Goal: Task Accomplishment & Management: Complete application form

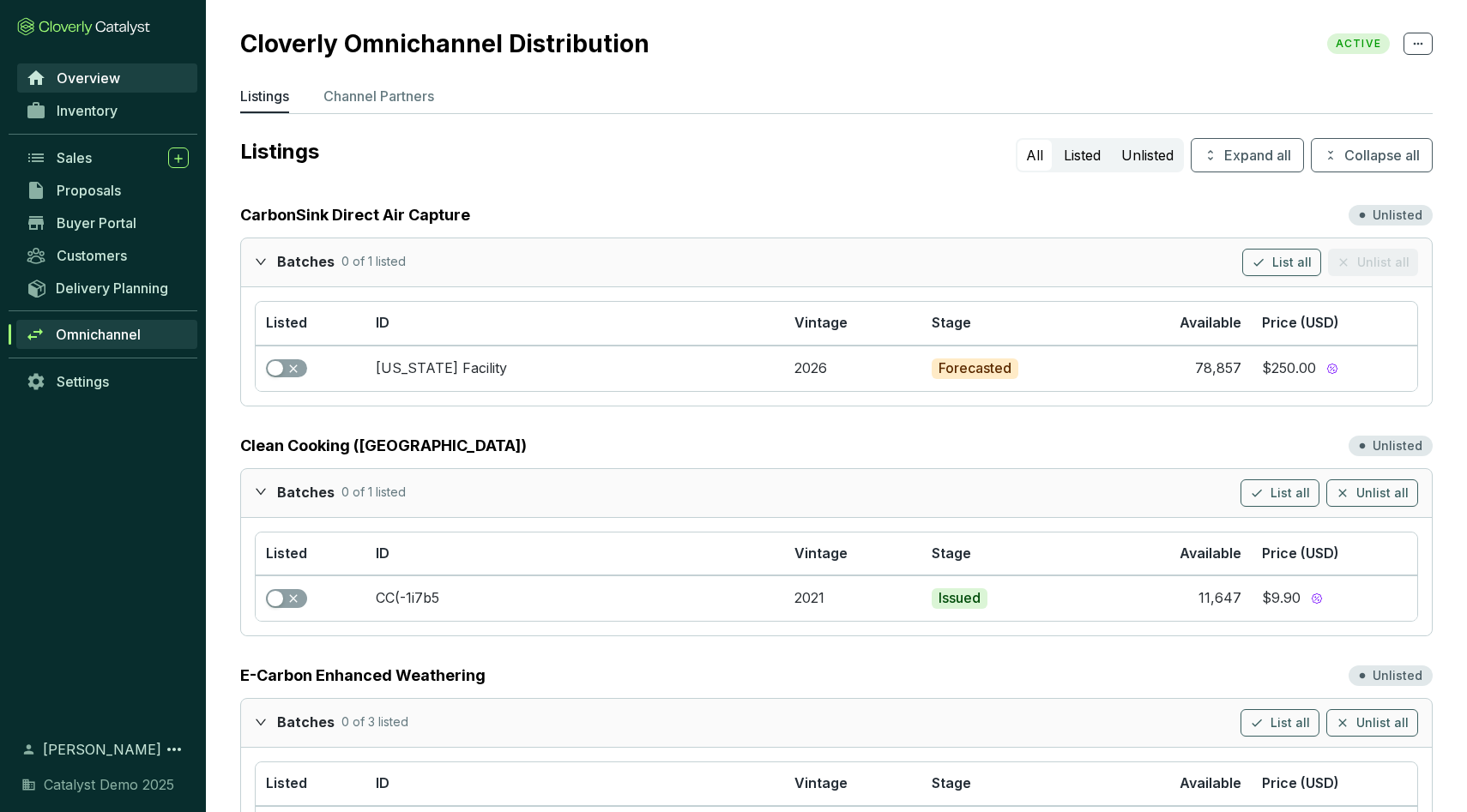
click at [117, 74] on span "Overview" at bounding box center [88, 78] width 63 height 17
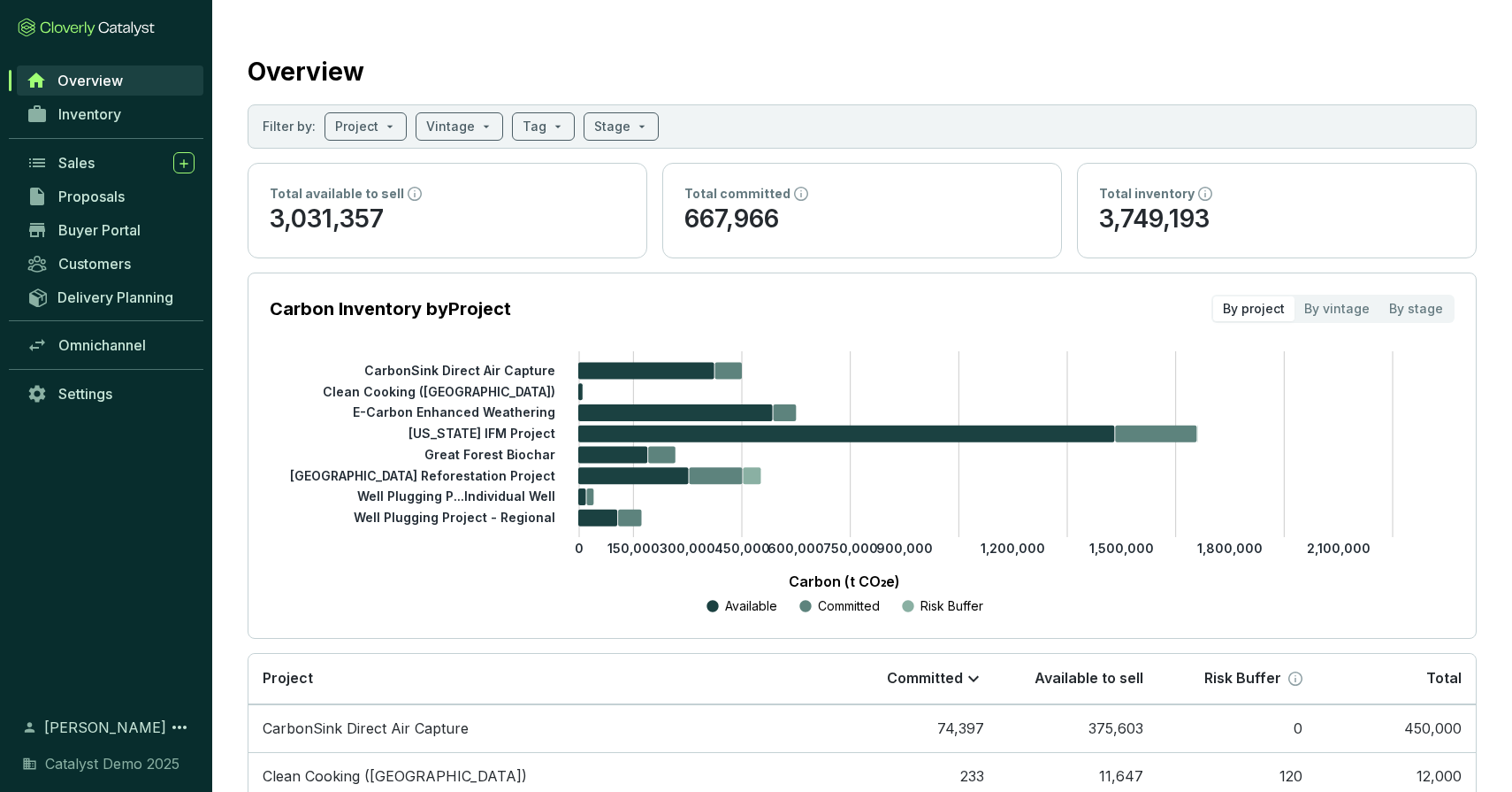
scroll to position [1, 0]
click at [382, 122] on span at bounding box center [366, 125] width 61 height 26
click at [444, 120] on input "search" at bounding box center [450, 125] width 49 height 26
click at [535, 132] on input "search" at bounding box center [534, 125] width 23 height 26
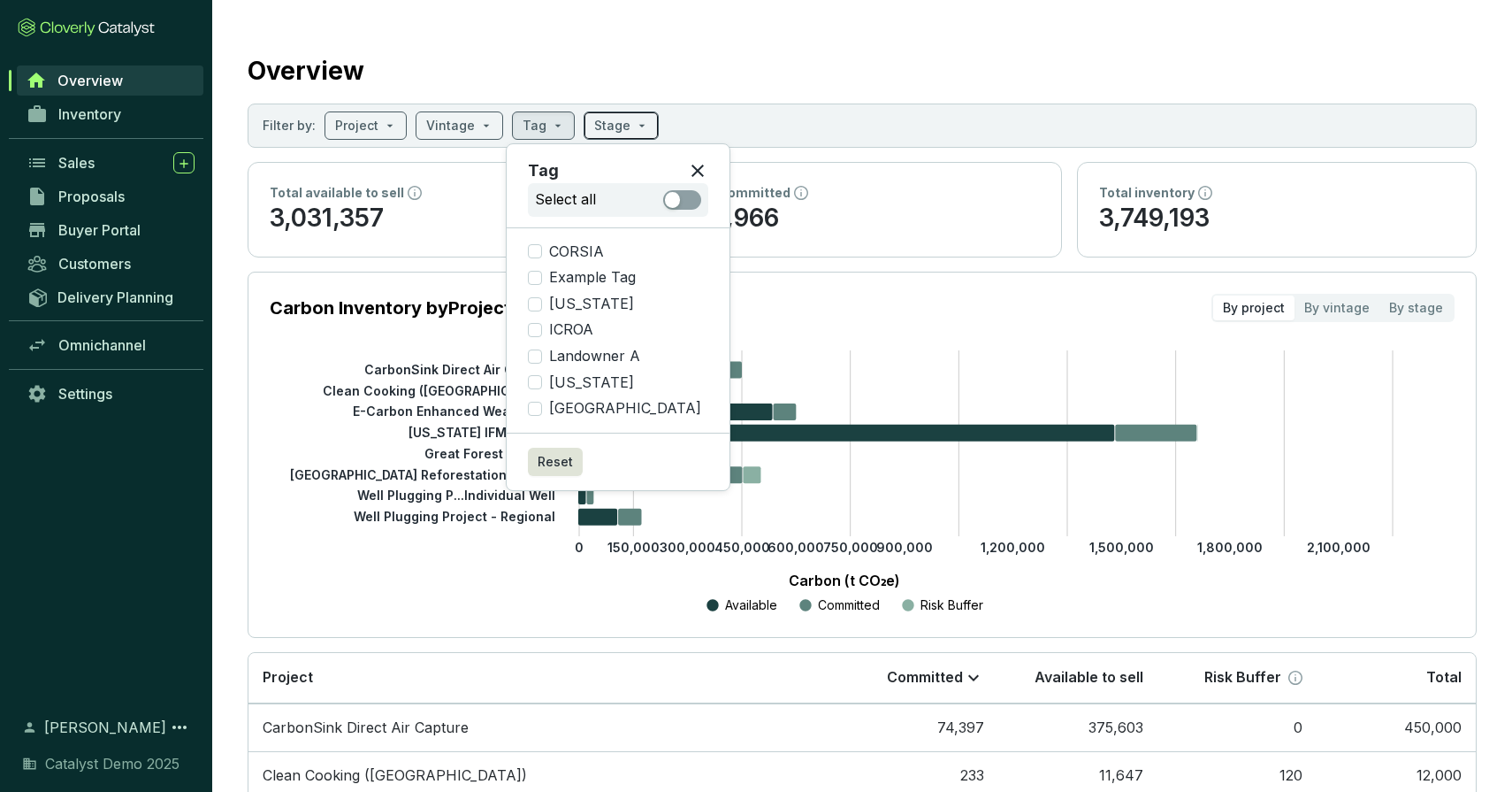
click at [613, 127] on input "search" at bounding box center [612, 125] width 36 height 26
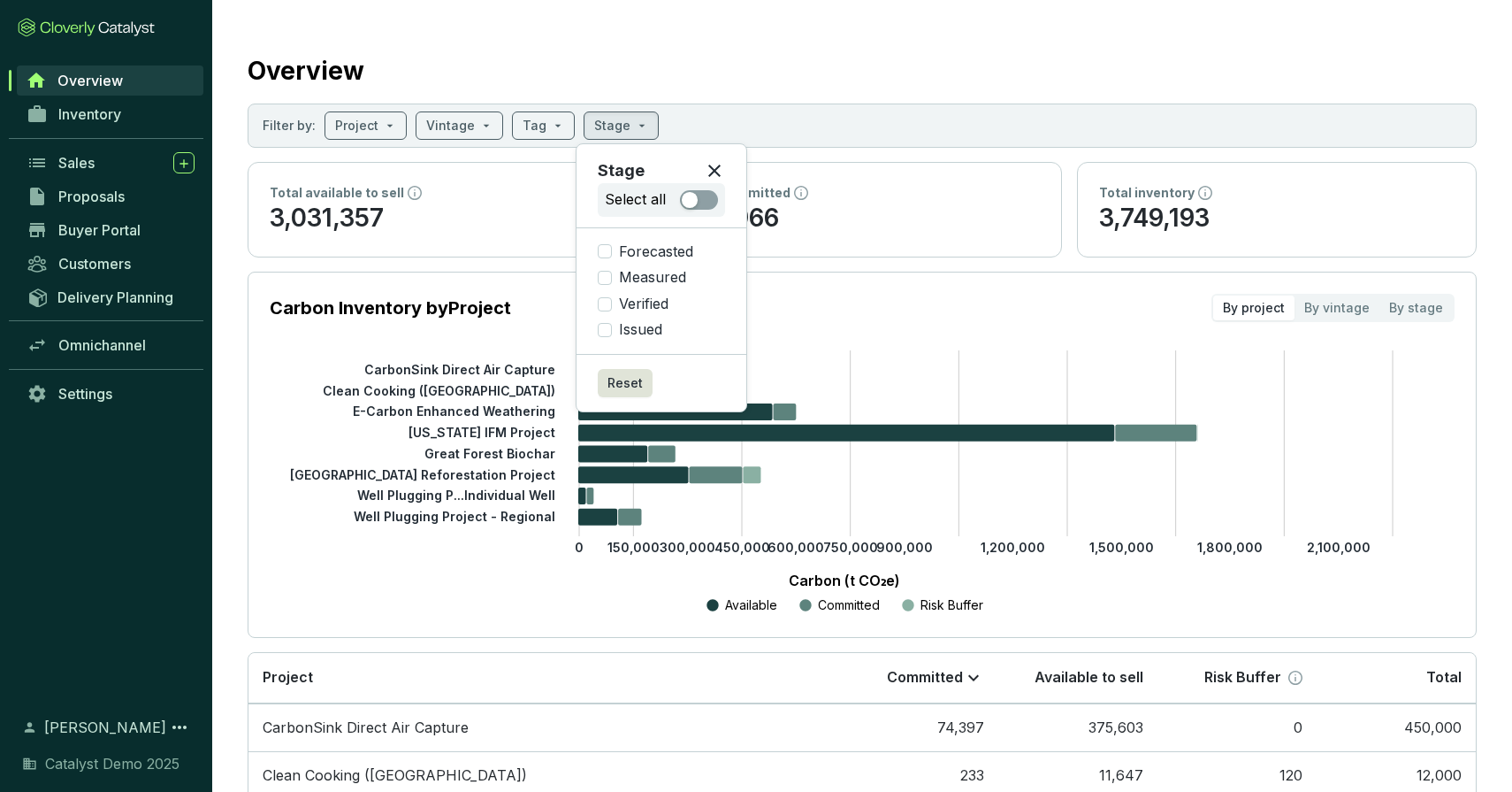
drag, startPoint x: 716, startPoint y: 167, endPoint x: 728, endPoint y: 188, distance: 24.2
click at [716, 167] on icon at bounding box center [715, 171] width 21 height 21
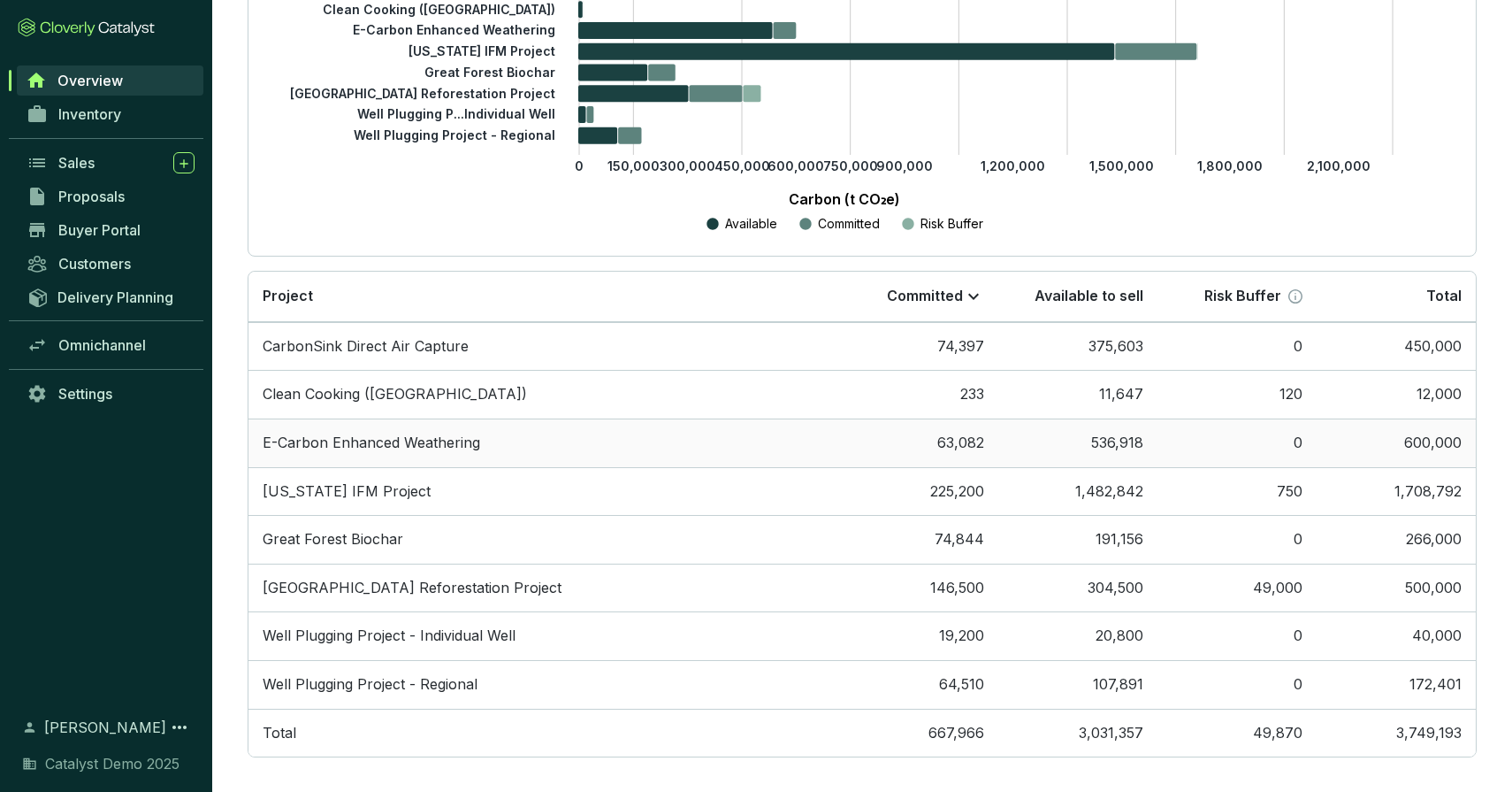
scroll to position [380, 0]
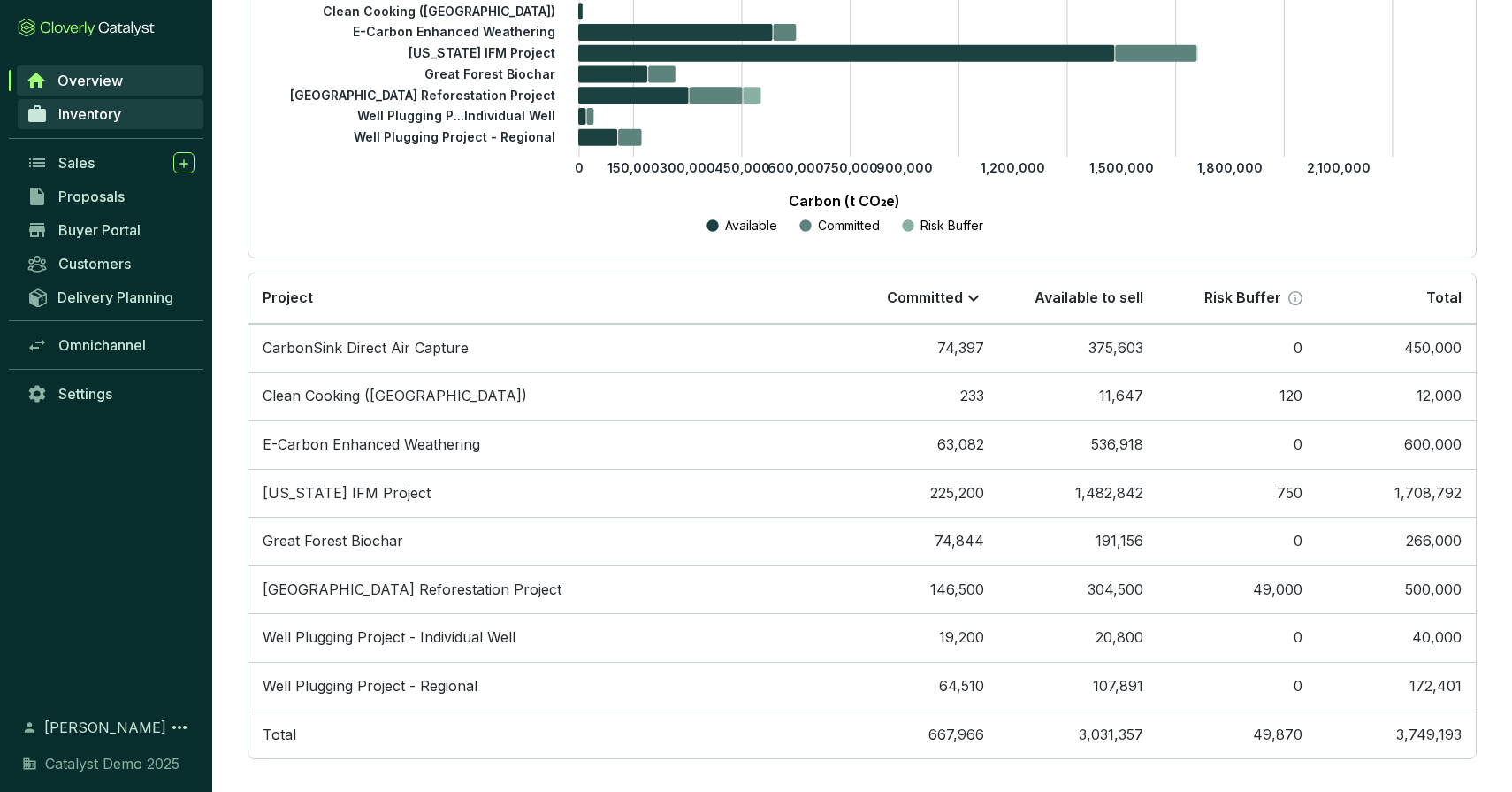
click at [119, 124] on link "Inventory" at bounding box center [110, 114] width 186 height 30
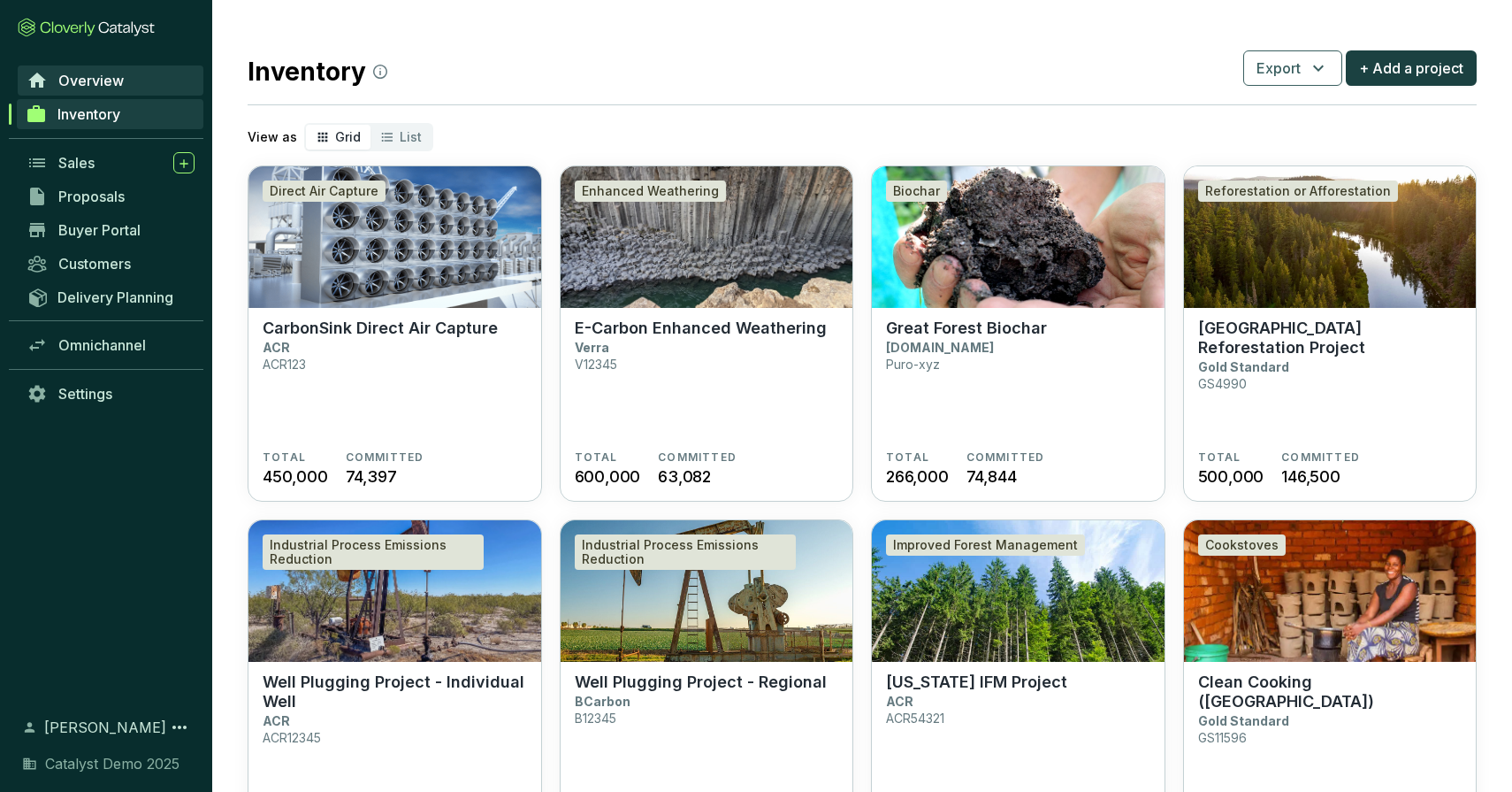
click at [106, 88] on span "Overview" at bounding box center [91, 80] width 65 height 18
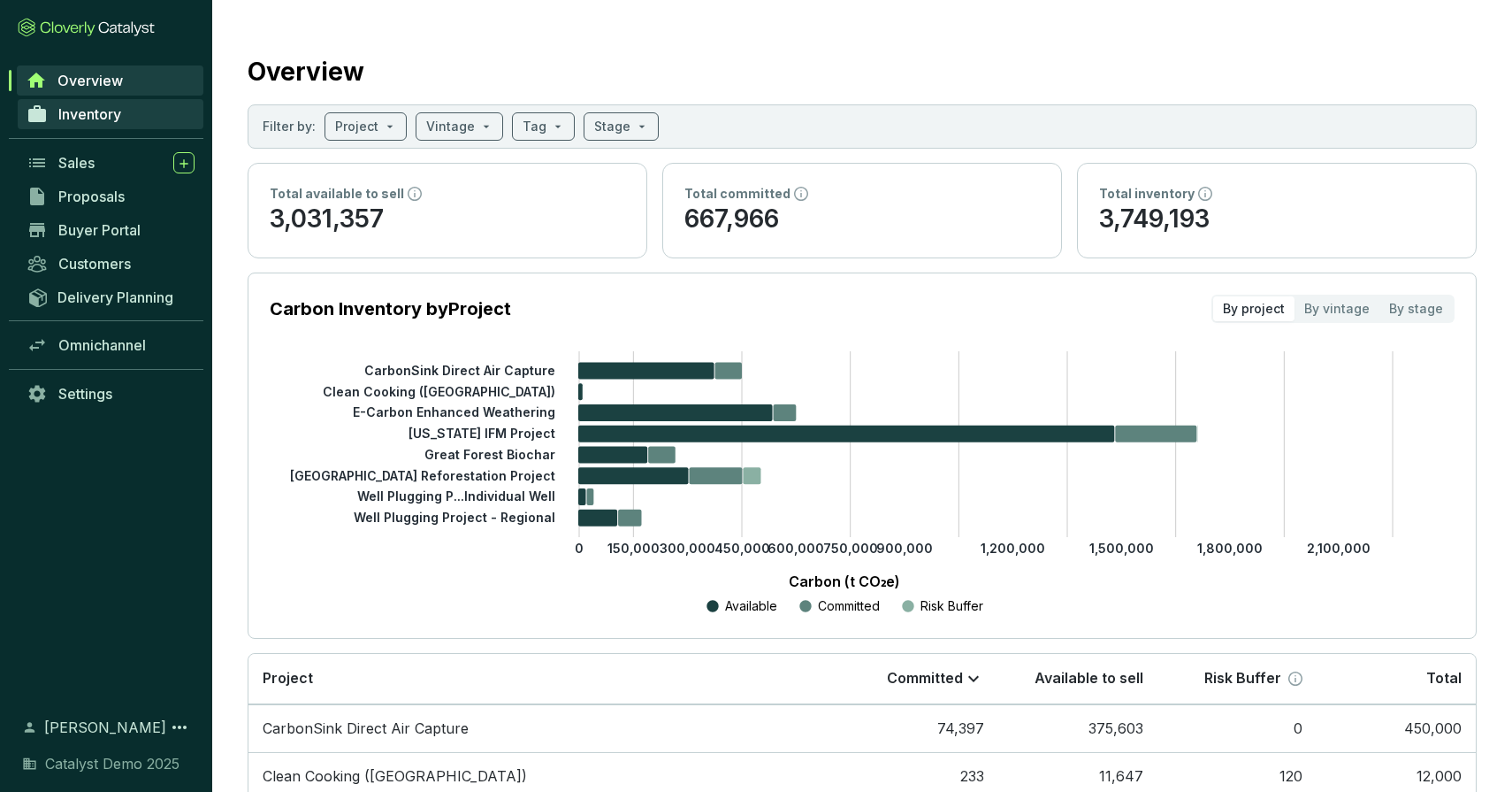
click at [123, 121] on link "Inventory" at bounding box center [110, 114] width 186 height 30
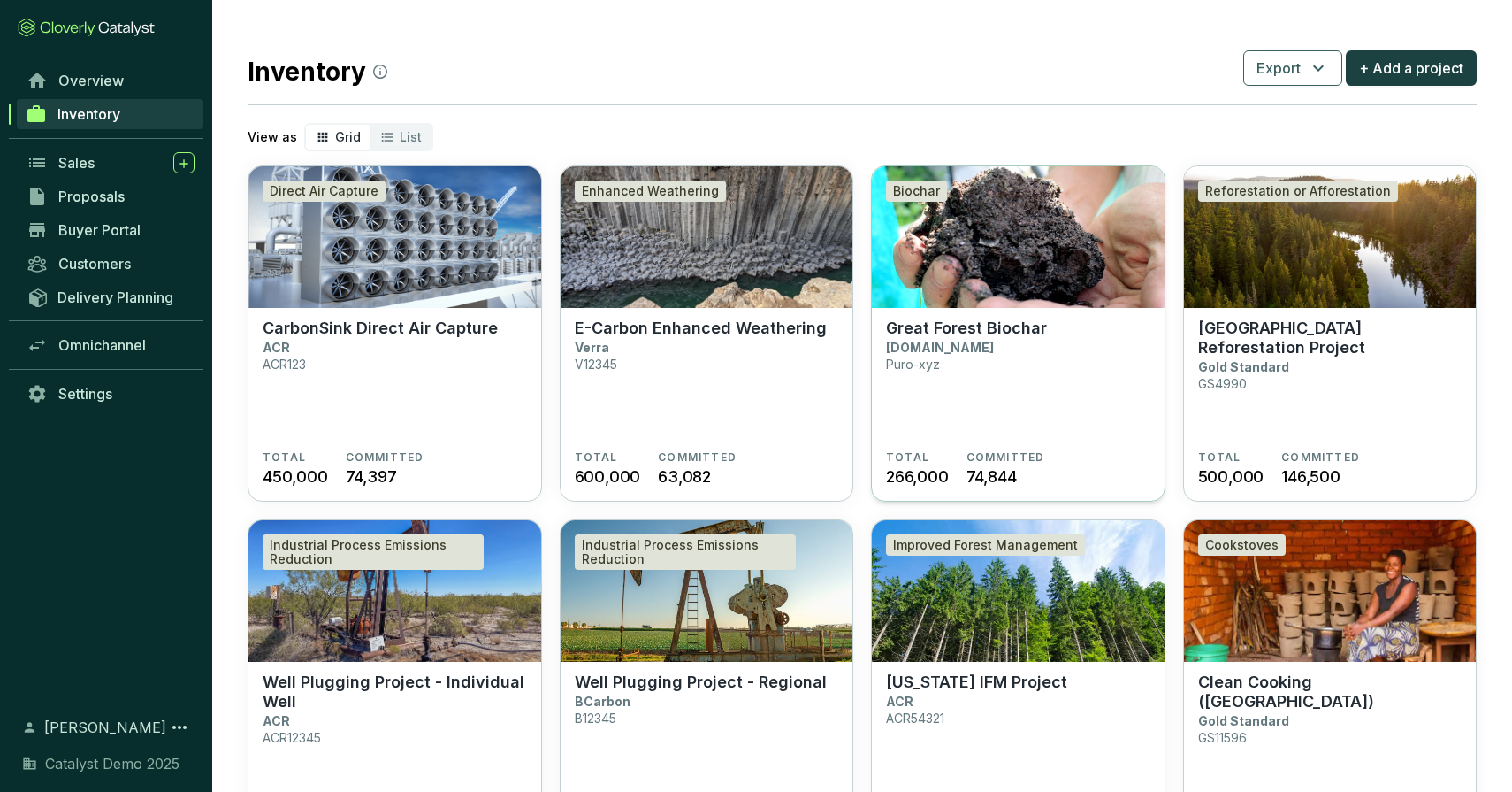
click at [967, 246] on img at bounding box center [1019, 237] width 292 height 141
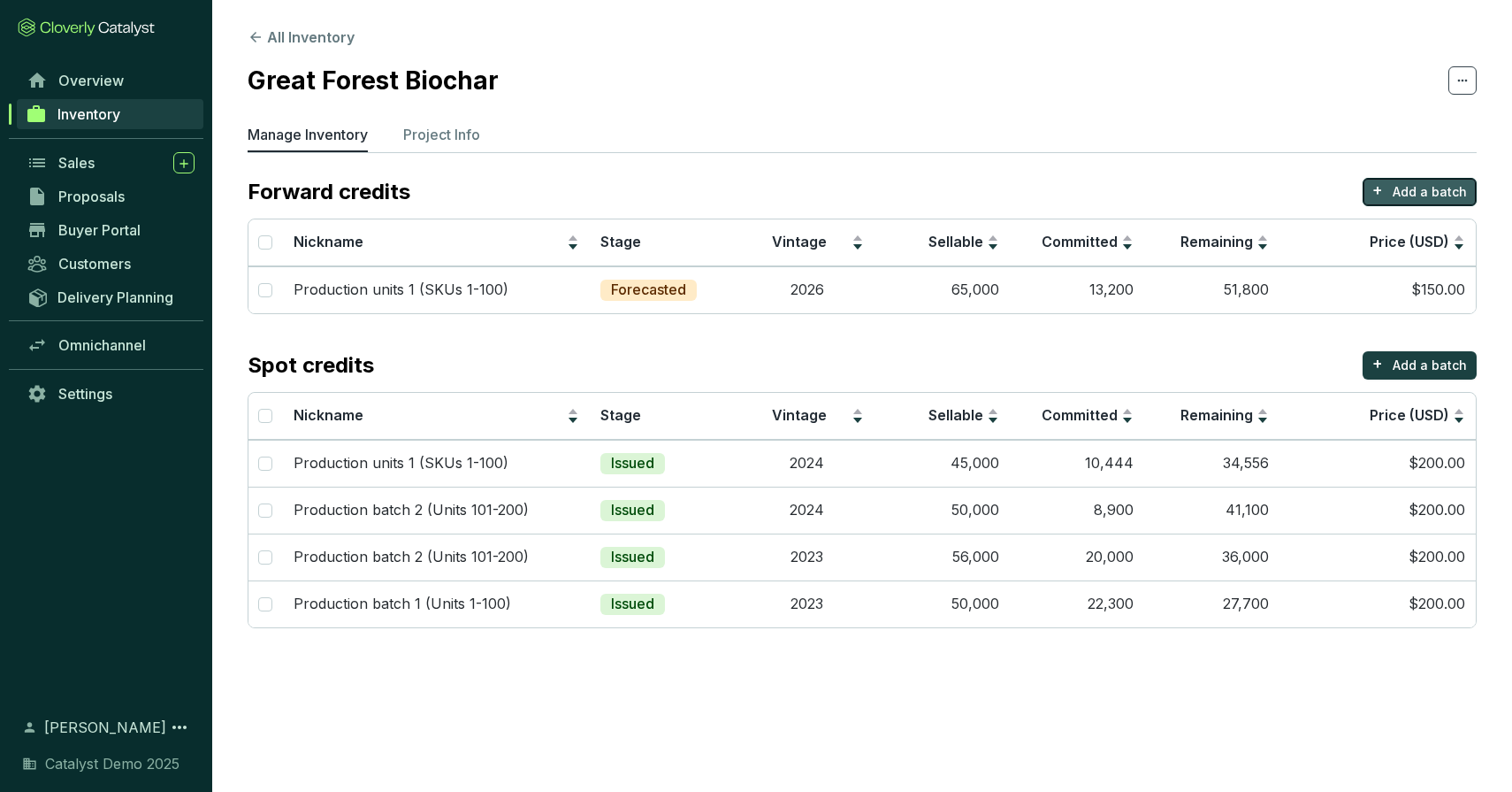
click at [1397, 192] on p "Add a batch" at bounding box center [1430, 192] width 74 height 18
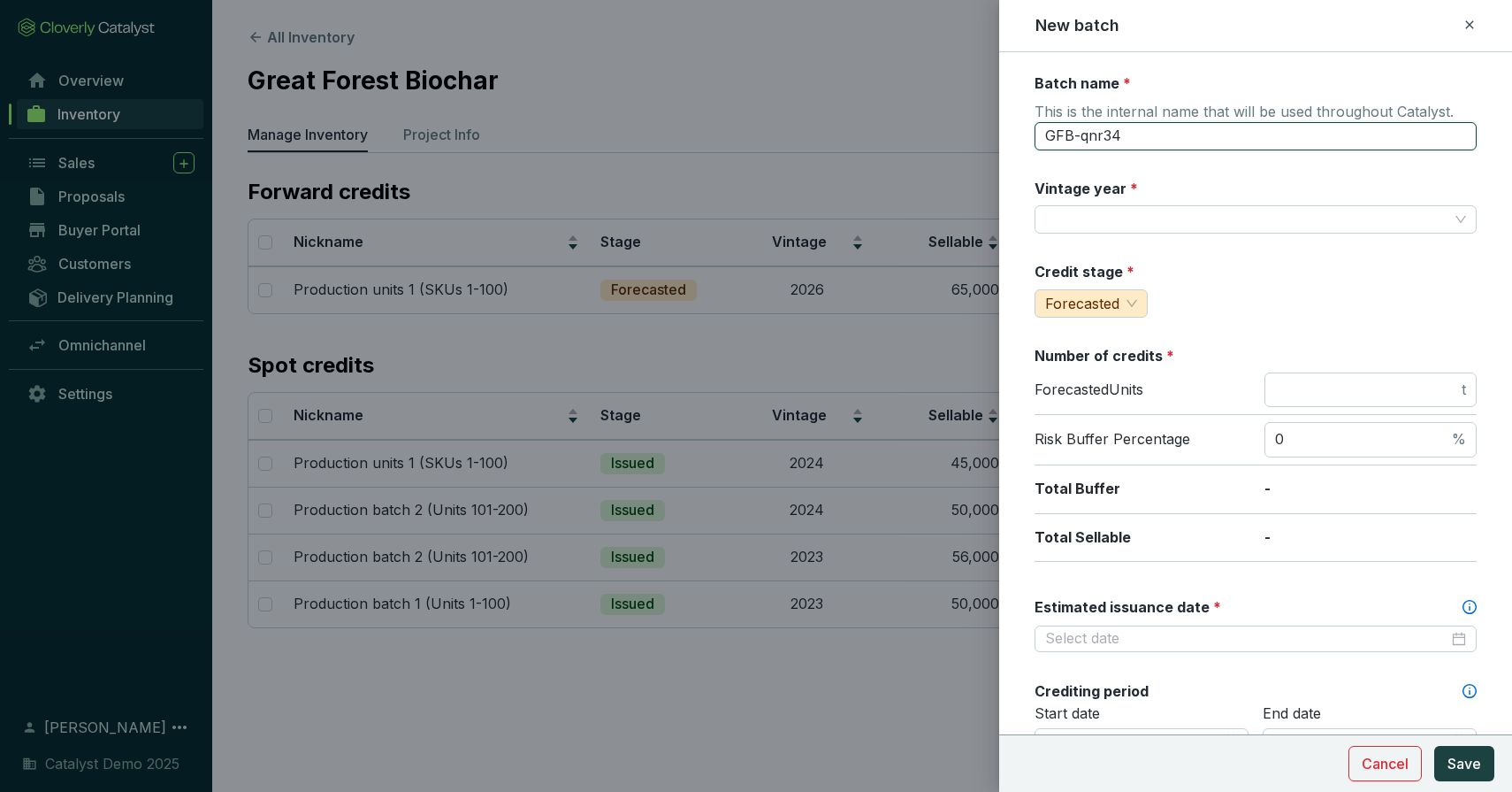
drag, startPoint x: 1135, startPoint y: 135, endPoint x: 1039, endPoint y: 136, distance: 96.0
click at [1039, 136] on input "GFB-qnr34" at bounding box center [1257, 136] width 443 height 28
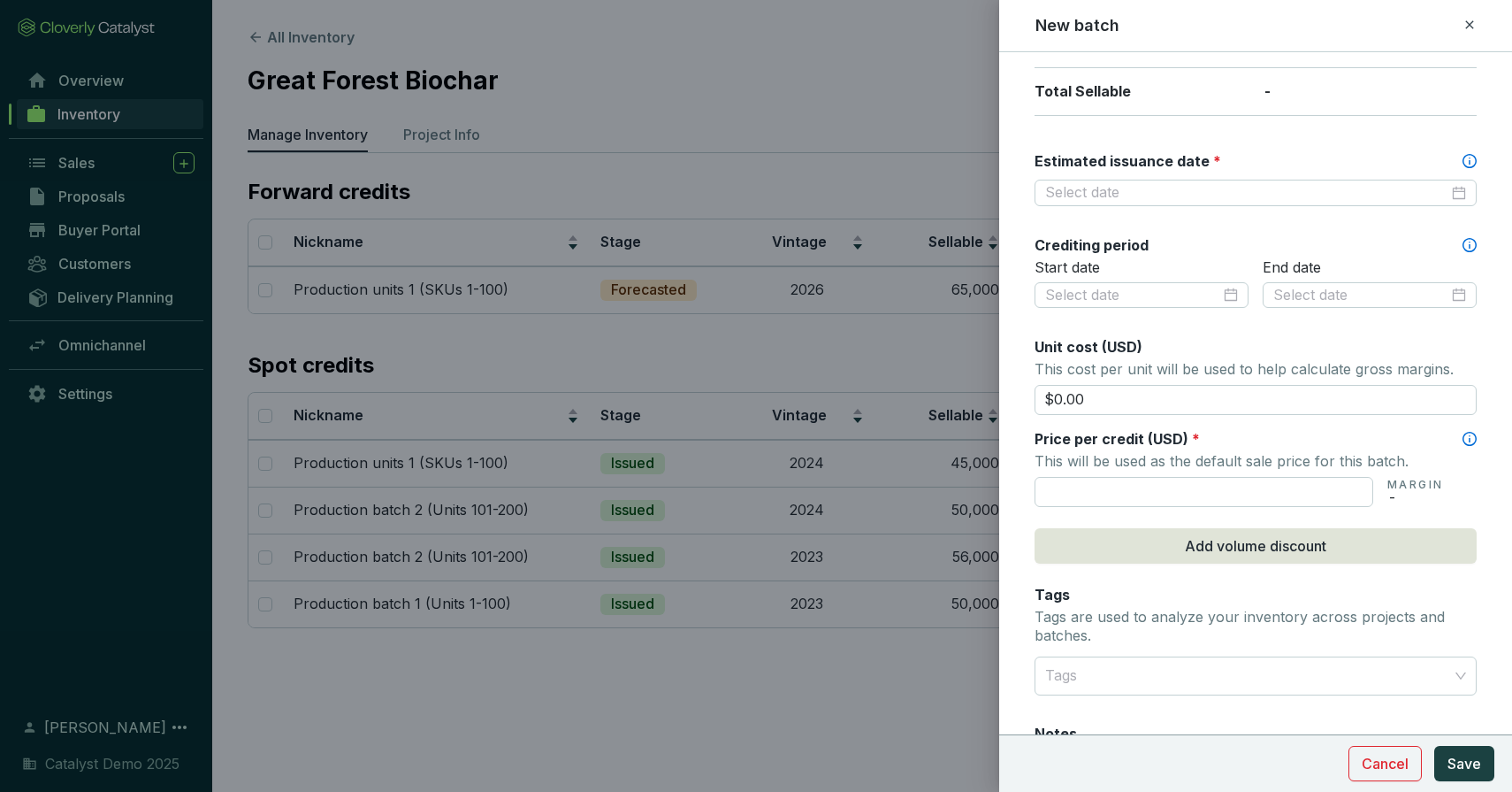
scroll to position [447, 0]
click at [1137, 184] on input "Estimated issuance date *" at bounding box center [1247, 192] width 404 height 20
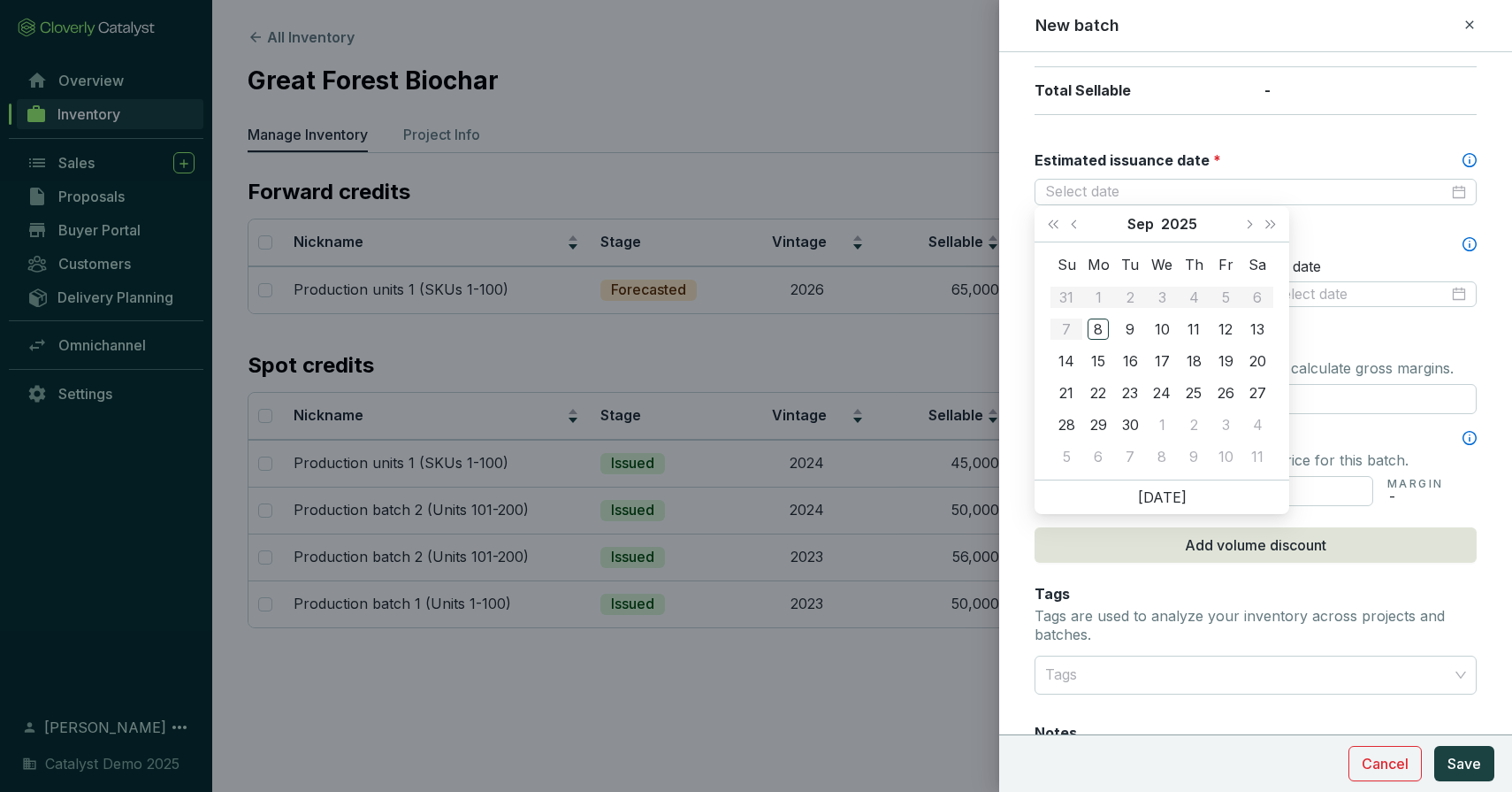
click at [1118, 131] on div "Batch name * This is the internal name that will be used throughout Catalyst. G…" at bounding box center [1257, 252] width 443 height 1251
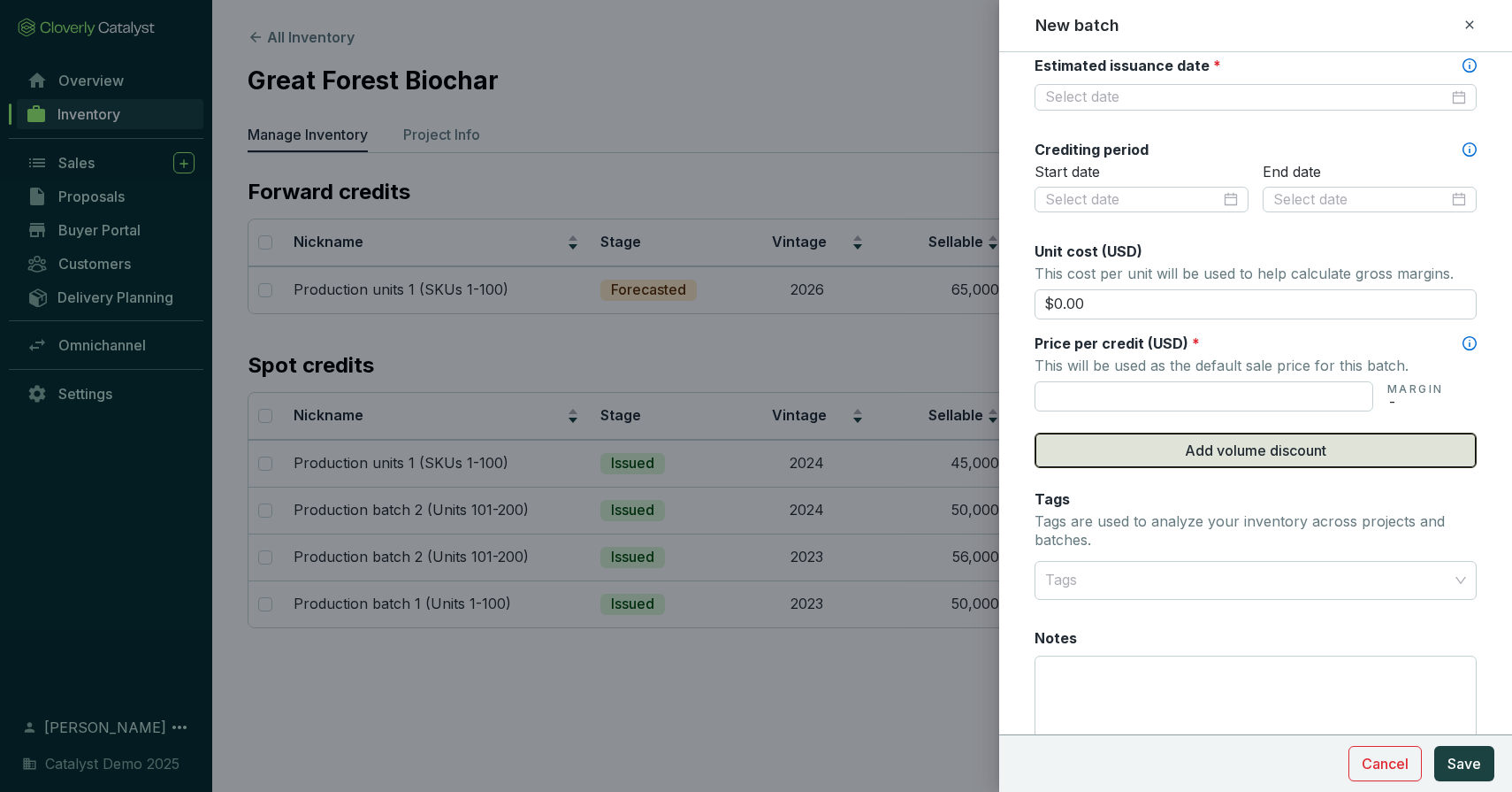
scroll to position [571, 0]
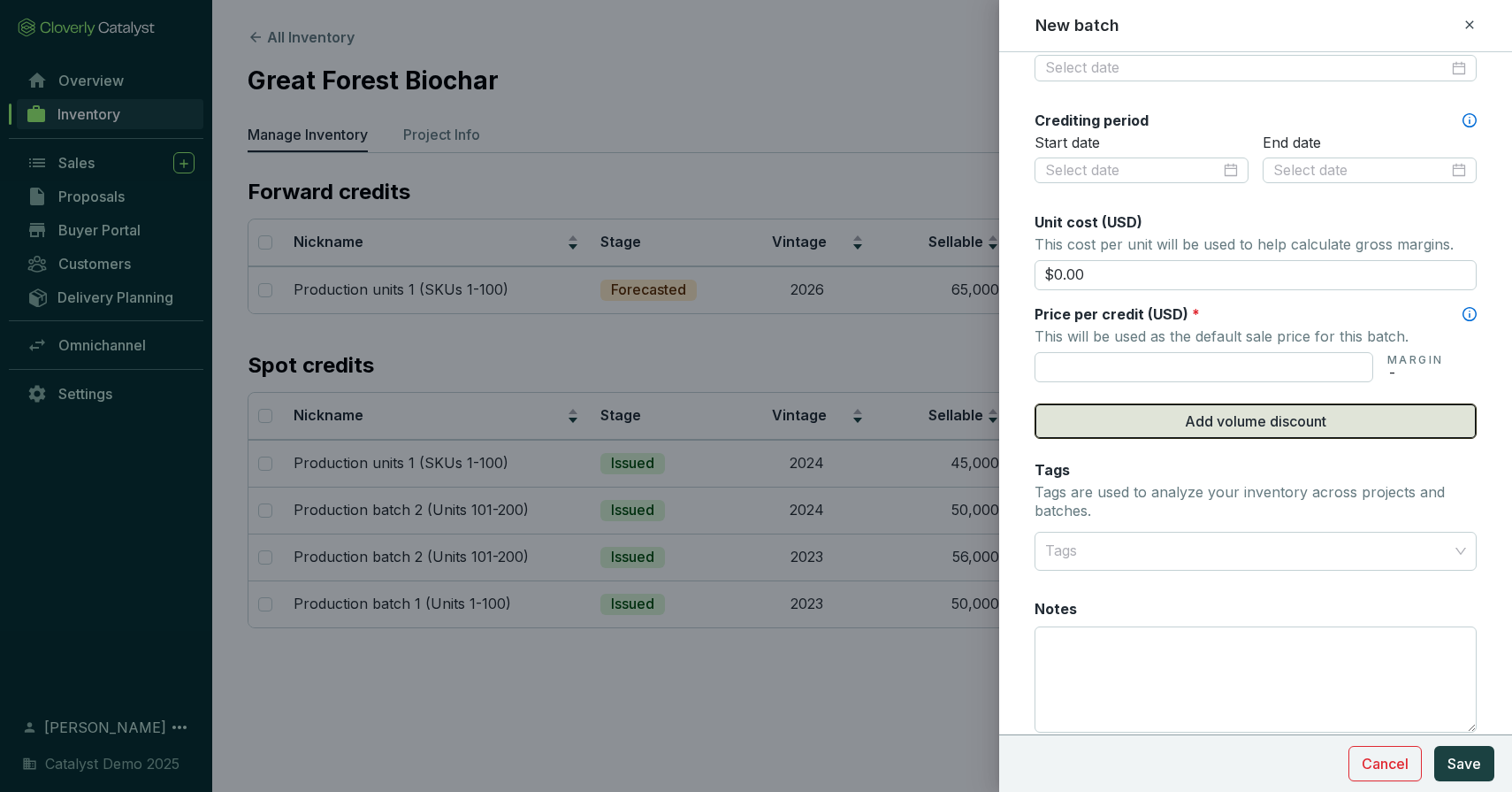
click at [1146, 422] on button "Add volume discount" at bounding box center [1257, 421] width 443 height 35
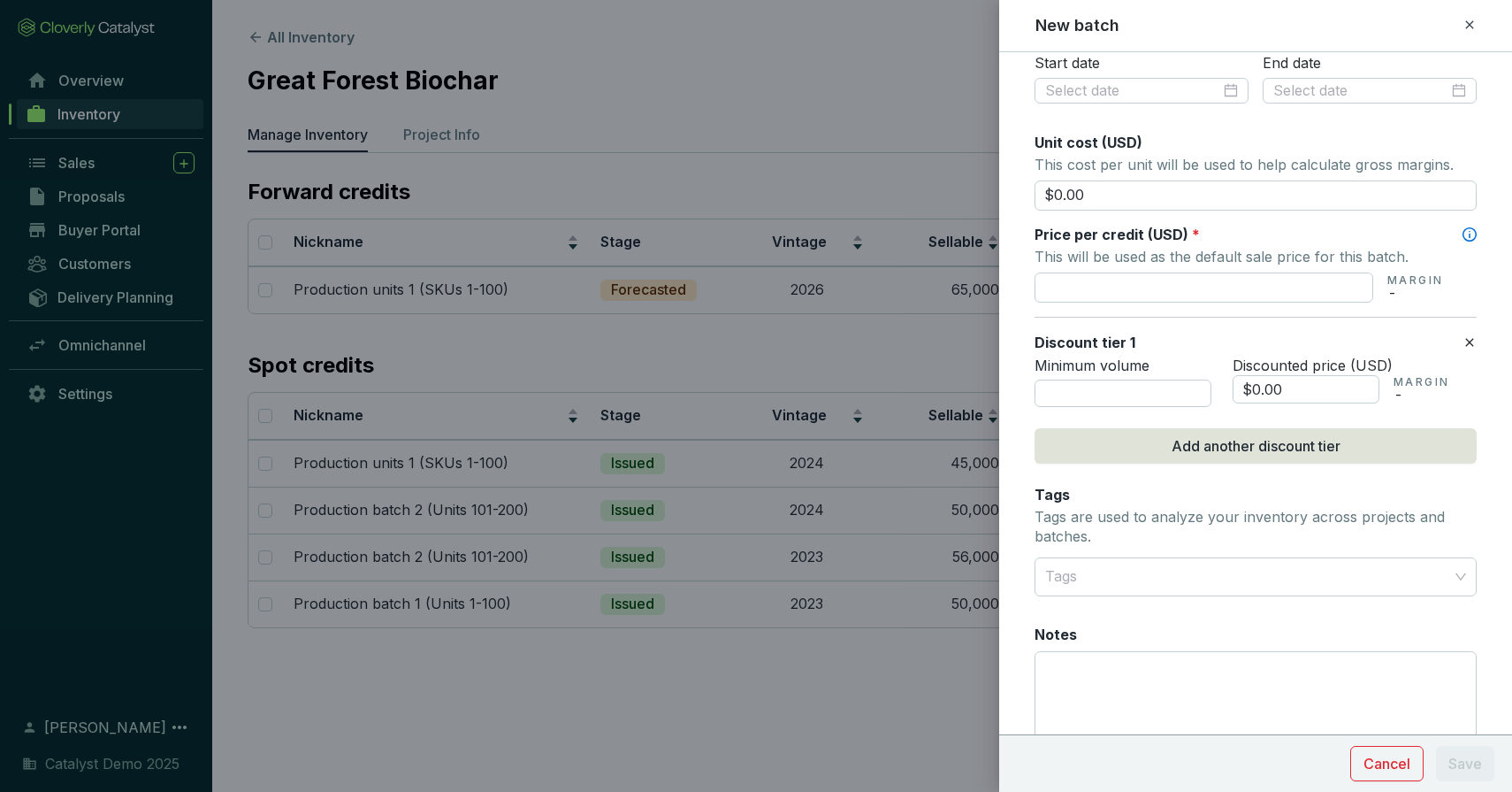
scroll to position [740, 0]
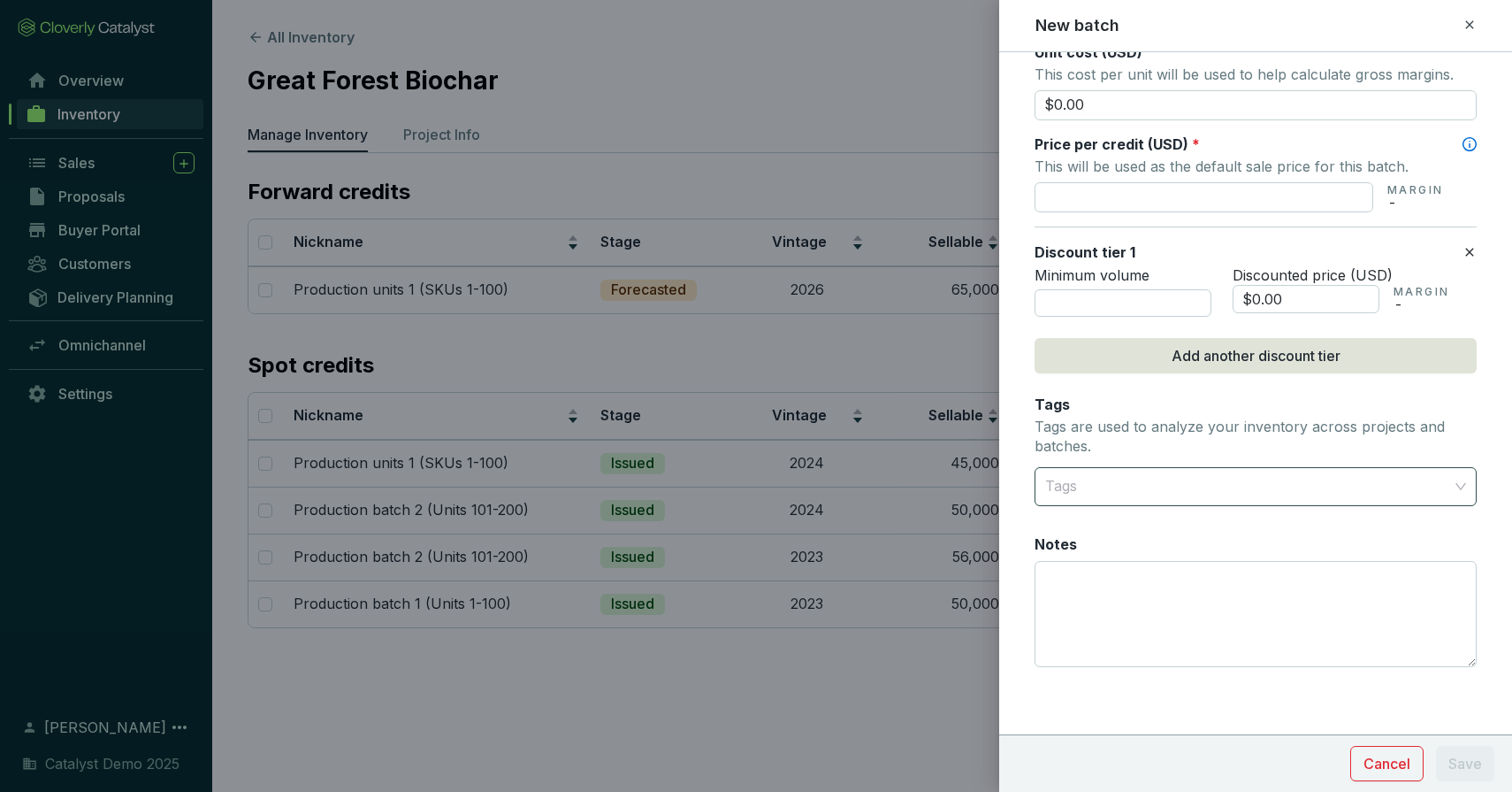
click at [1121, 482] on div at bounding box center [1246, 487] width 415 height 35
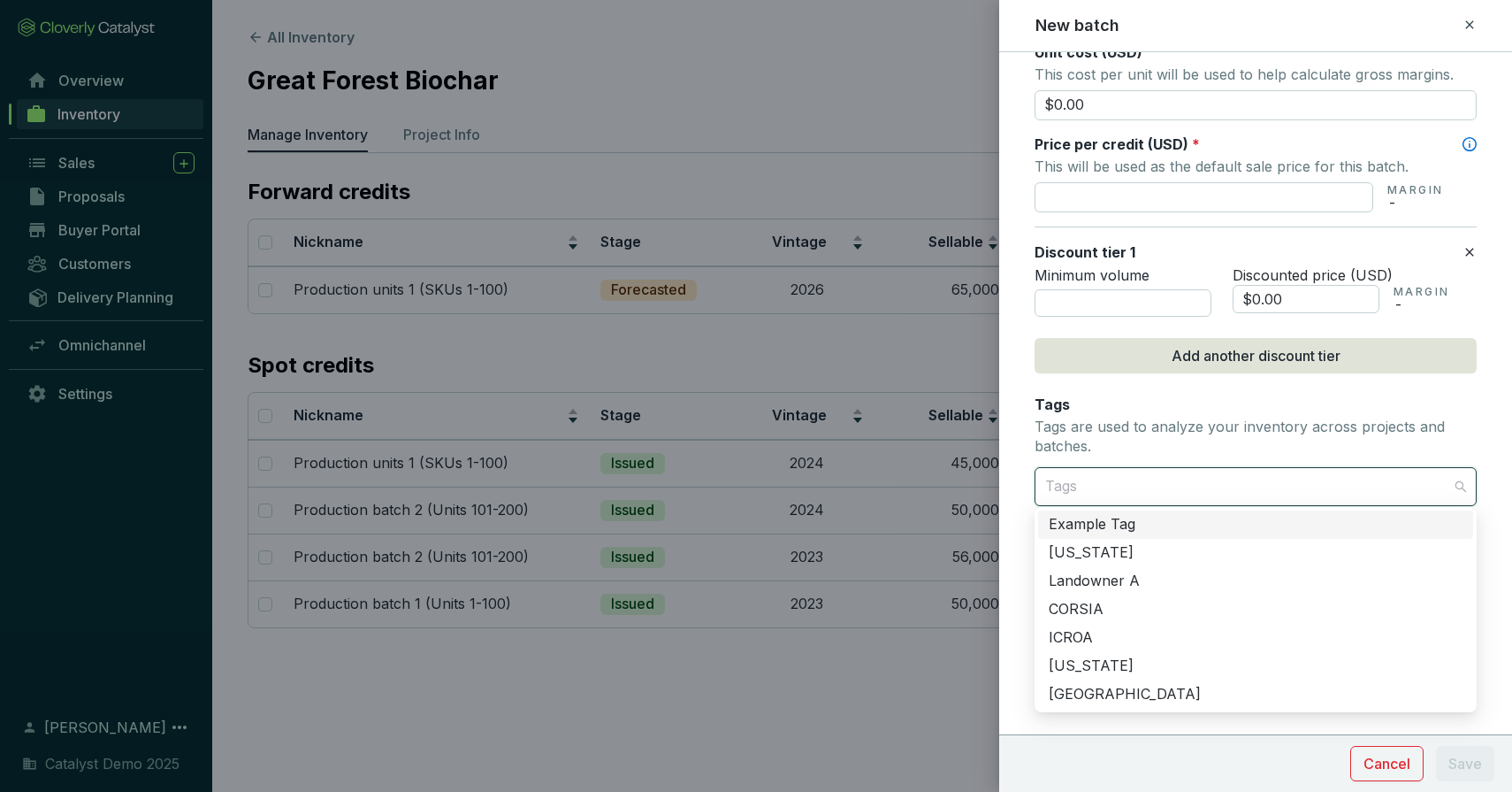
click at [1111, 400] on div "Tags Tags are used to analyze your inventory across projects and batches." at bounding box center [1257, 427] width 443 height 64
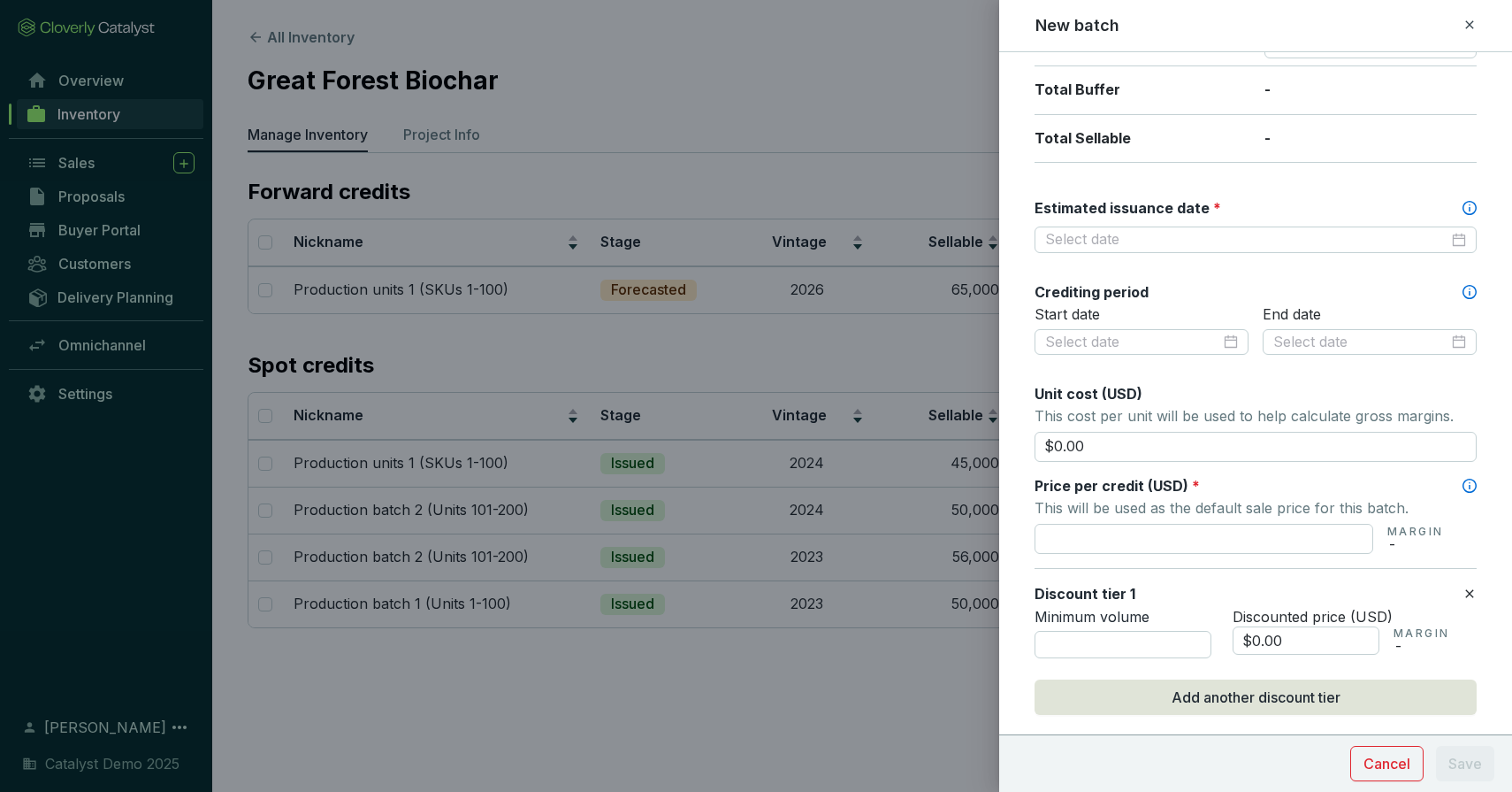
scroll to position [0, 0]
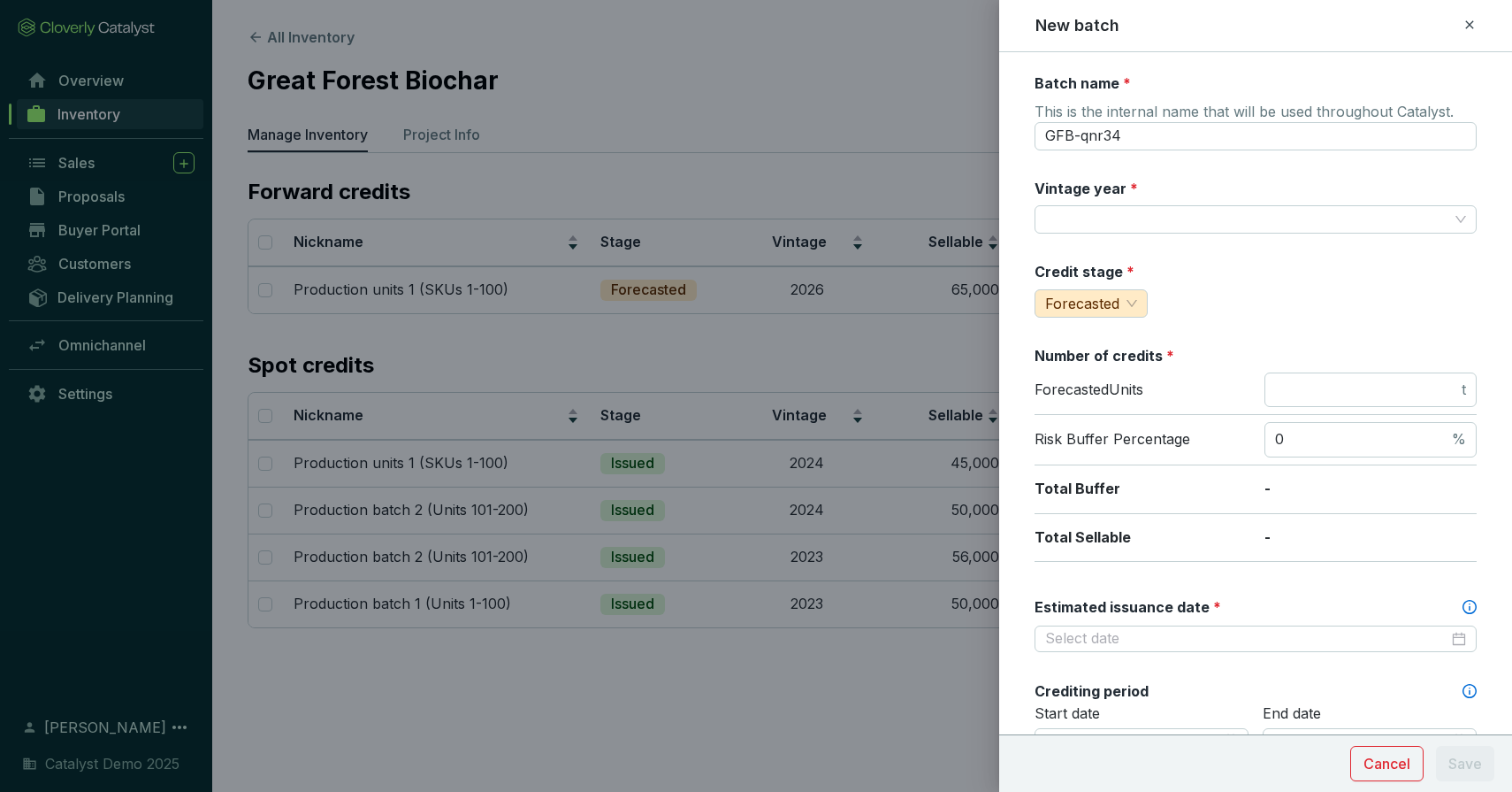
click at [1466, 25] on icon at bounding box center [1470, 25] width 15 height 21
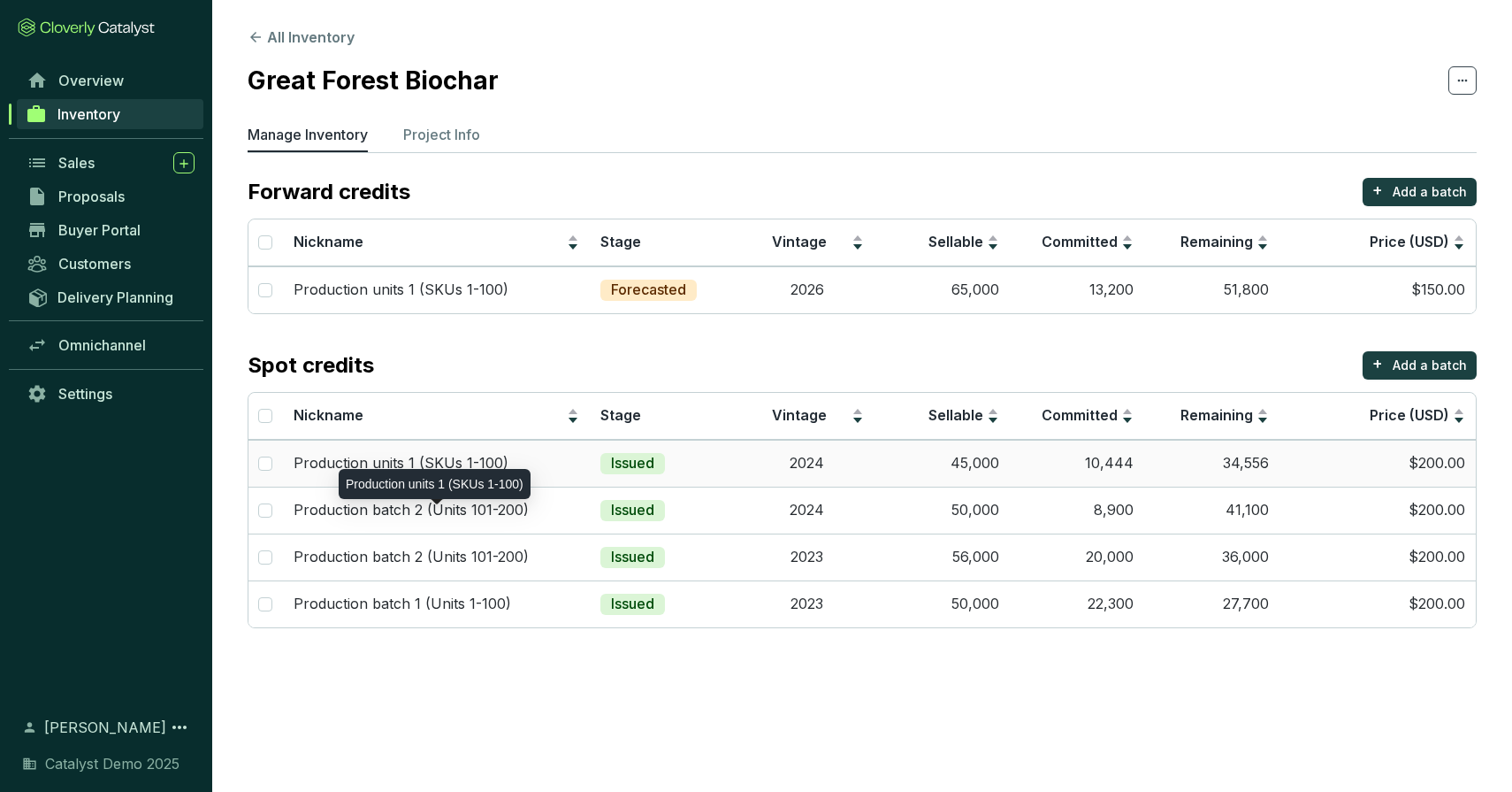
click at [509, 462] on div "Production units 1 (SKUs 1-100)" at bounding box center [436, 463] width 286 height 20
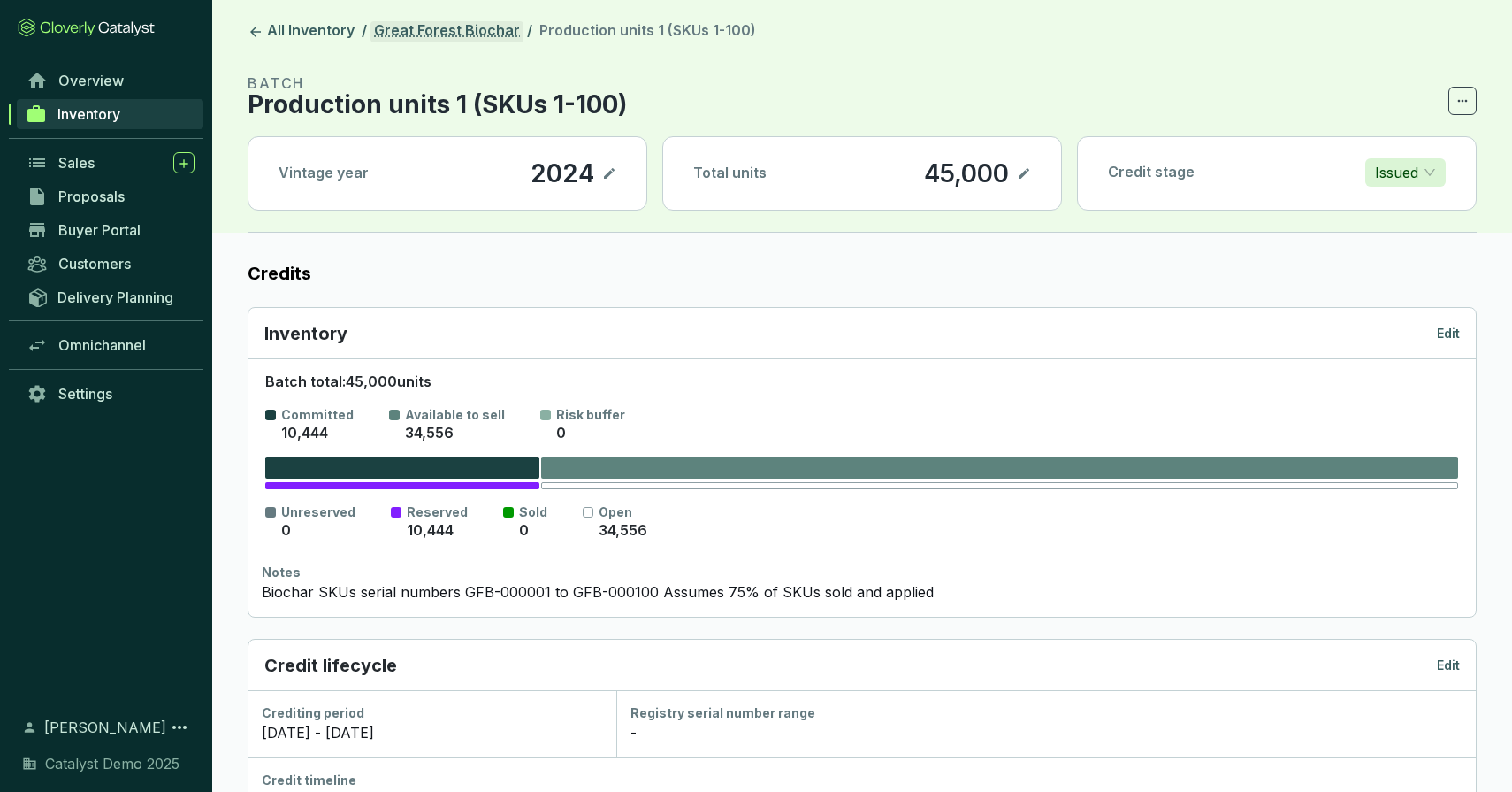
click at [393, 27] on link "Great Forest Biochar" at bounding box center [446, 32] width 153 height 21
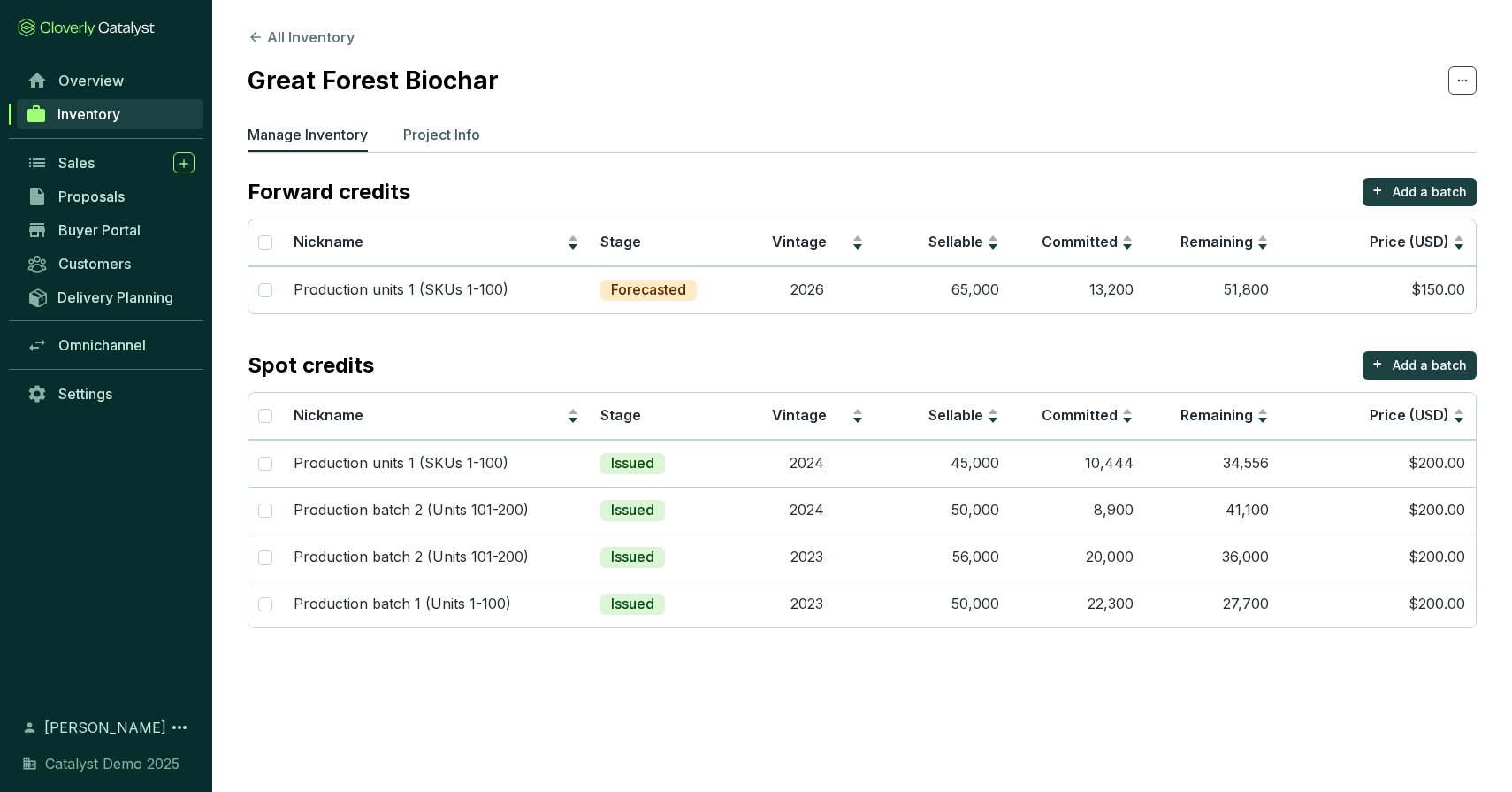
click at [448, 136] on p "Project Info" at bounding box center [442, 135] width 77 height 21
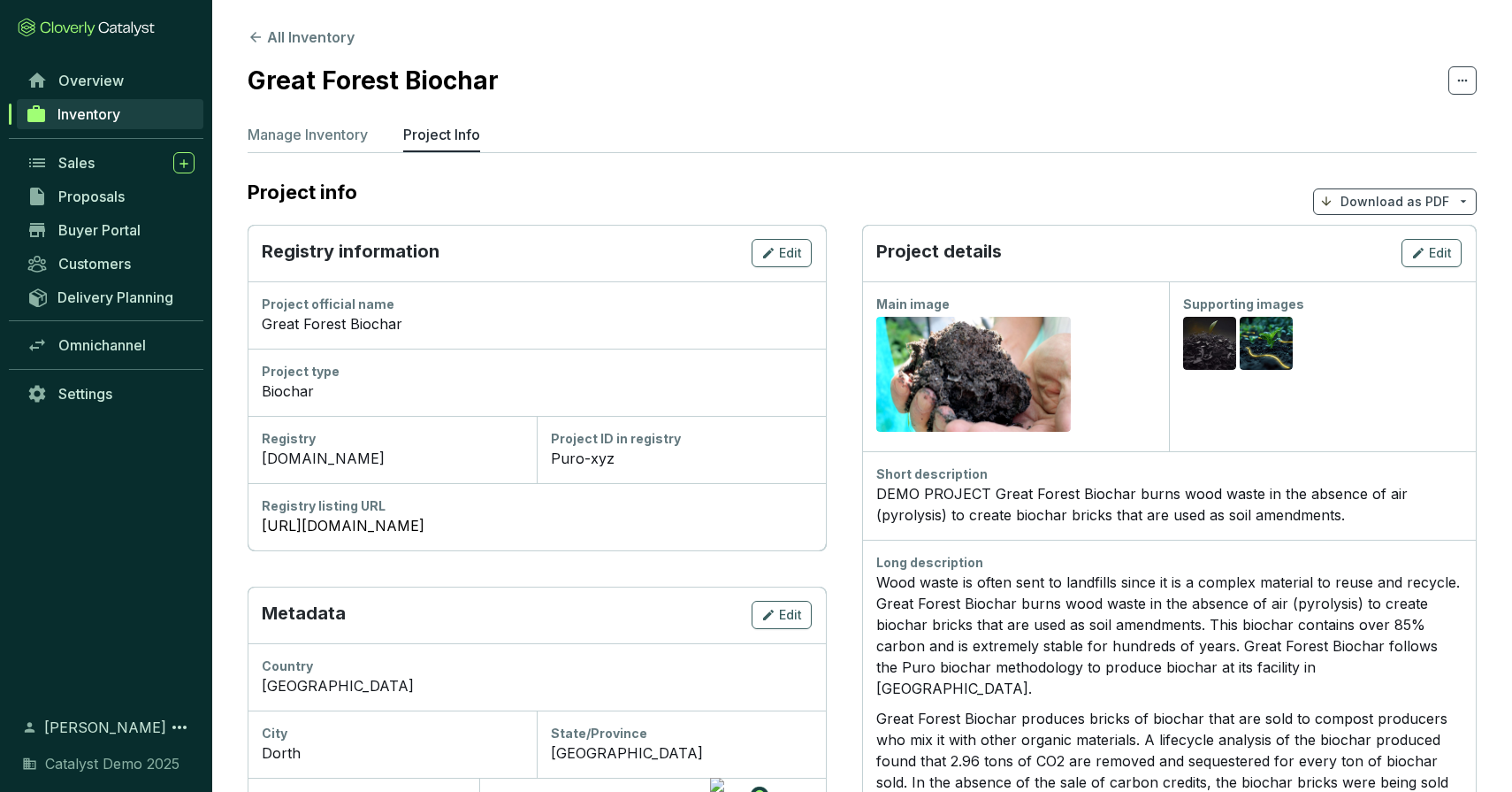
click at [1416, 205] on p "Download as PDF" at bounding box center [1395, 202] width 109 height 18
click at [1152, 158] on section "All Inventory Great Forest Biochar Manage Inventory Project Info Project info D…" at bounding box center [863, 703] width 1300 height 1406
click at [123, 227] on span "Buyer Portal" at bounding box center [99, 230] width 82 height 18
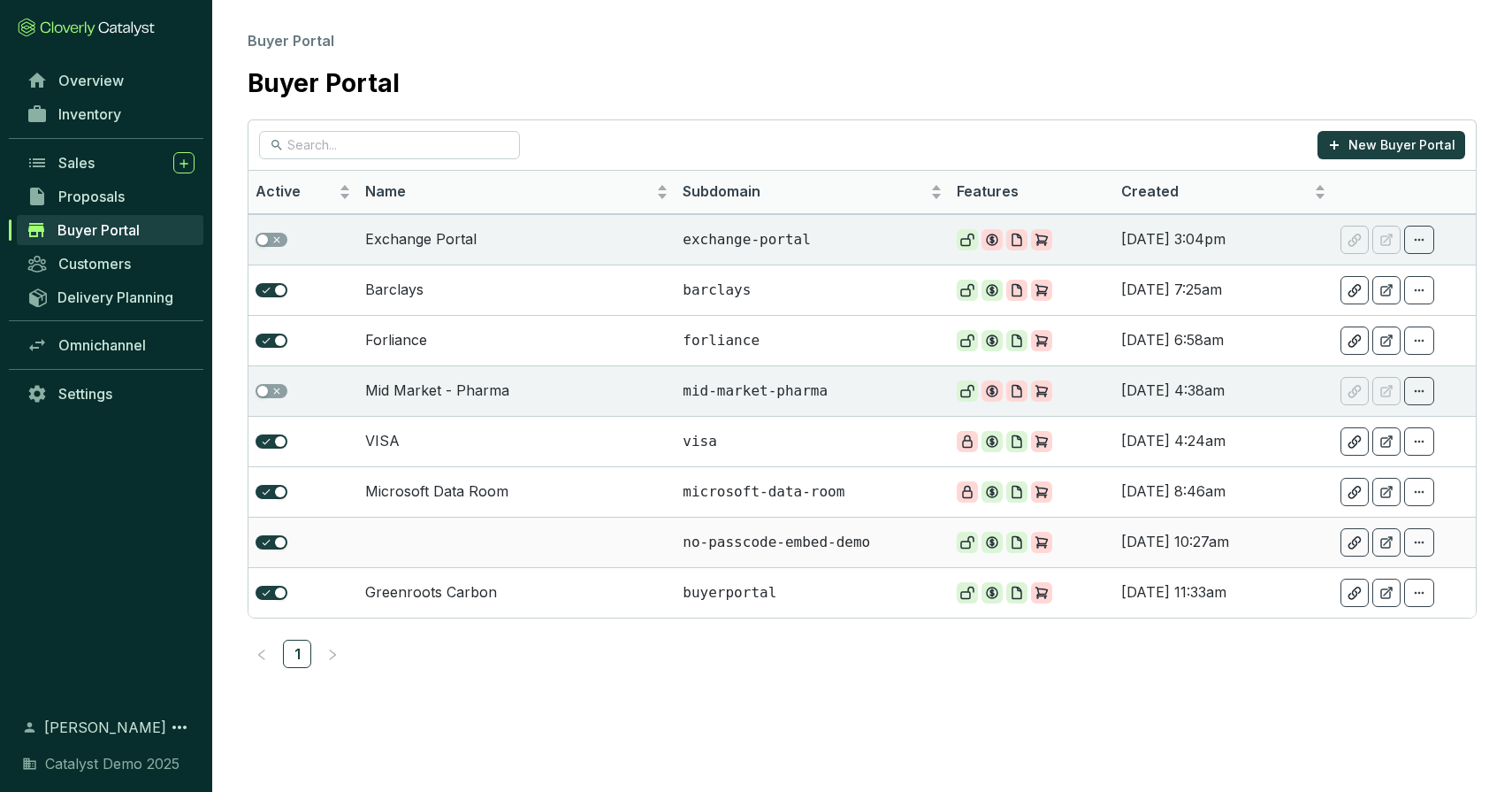
click at [463, 532] on td at bounding box center [517, 542] width 318 height 51
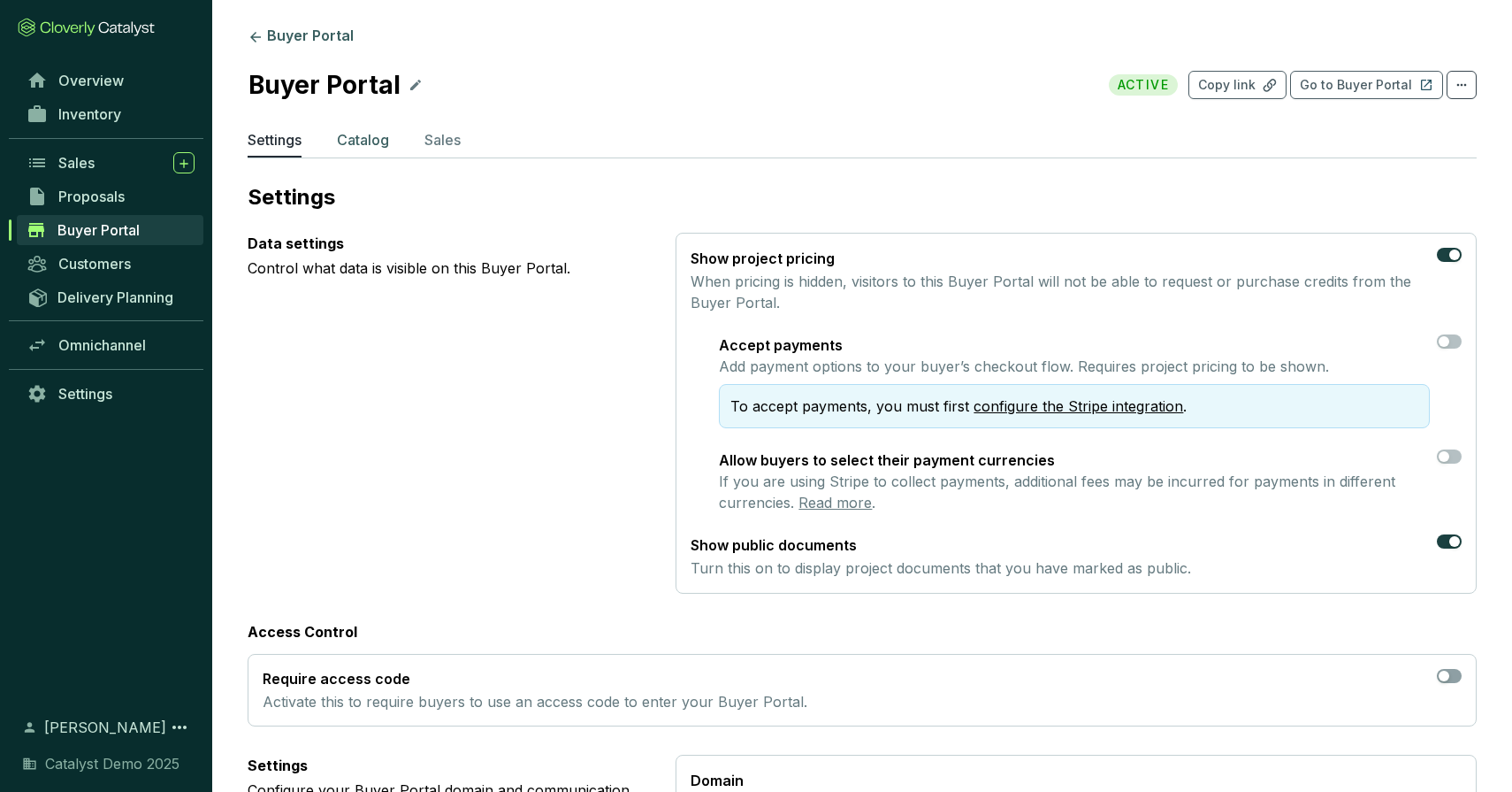
click at [372, 141] on p "Catalog" at bounding box center [364, 139] width 53 height 21
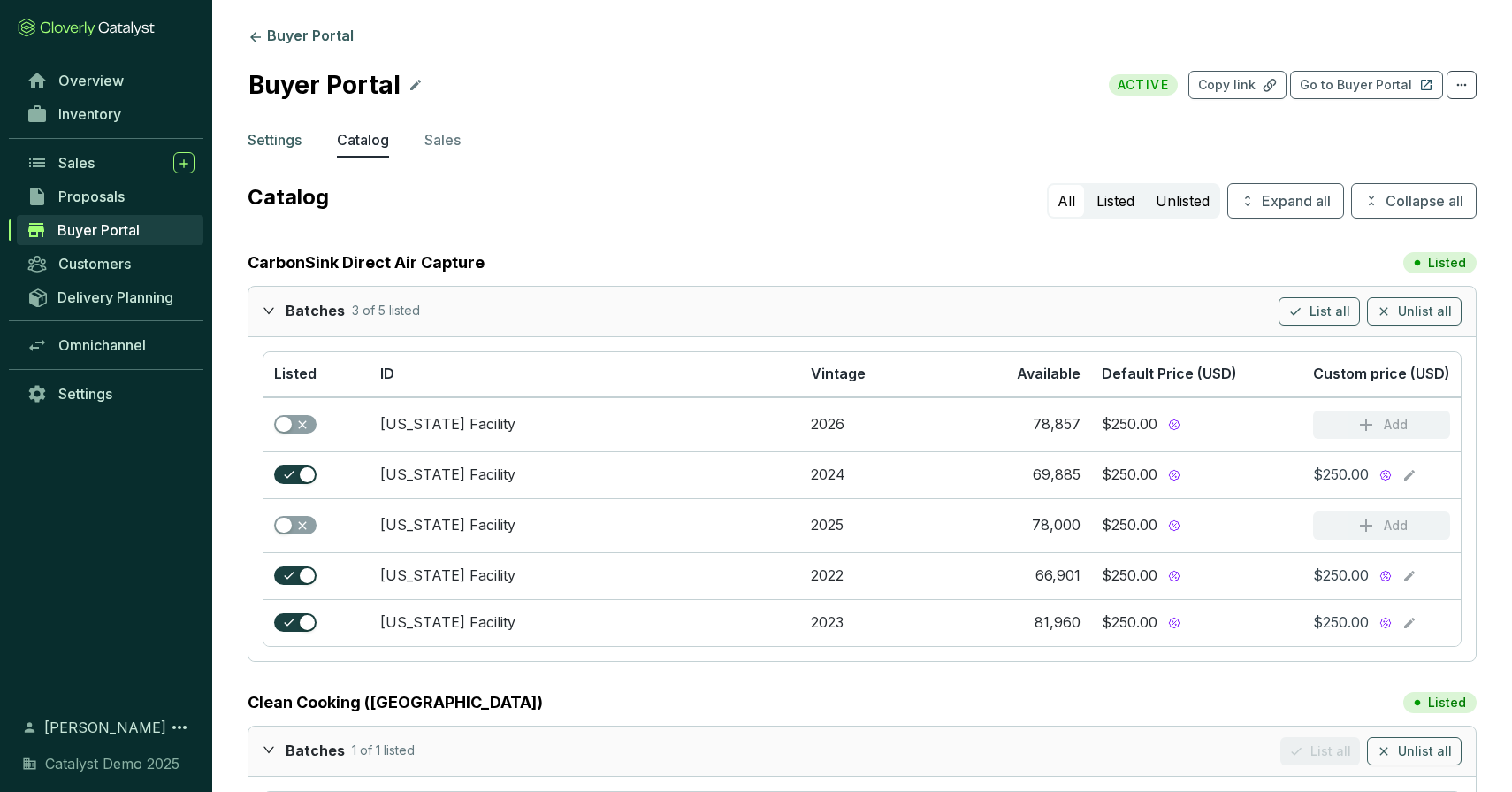
click at [269, 142] on p "Settings" at bounding box center [274, 139] width 54 height 21
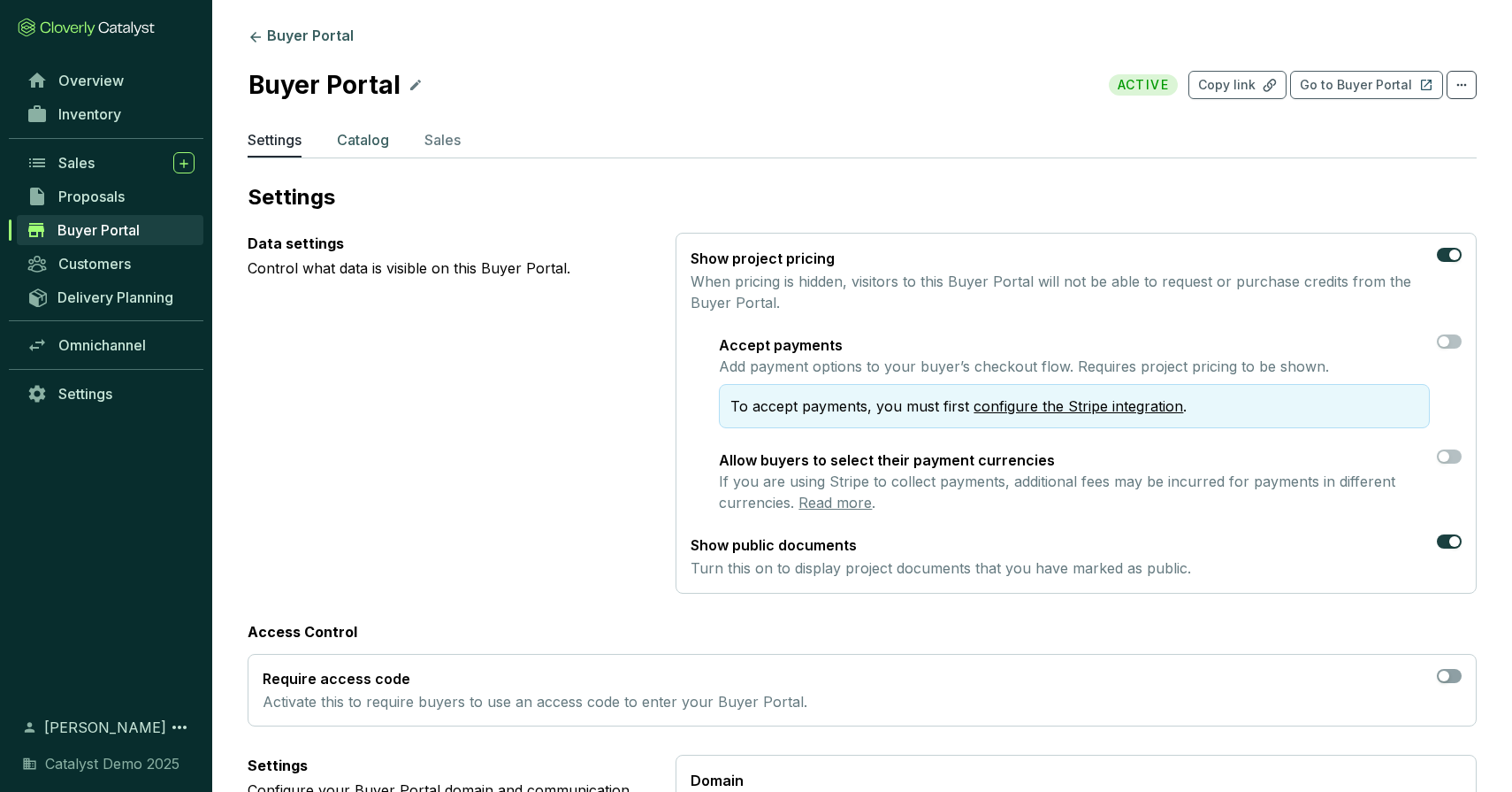
click at [365, 138] on p "Catalog" at bounding box center [364, 139] width 53 height 21
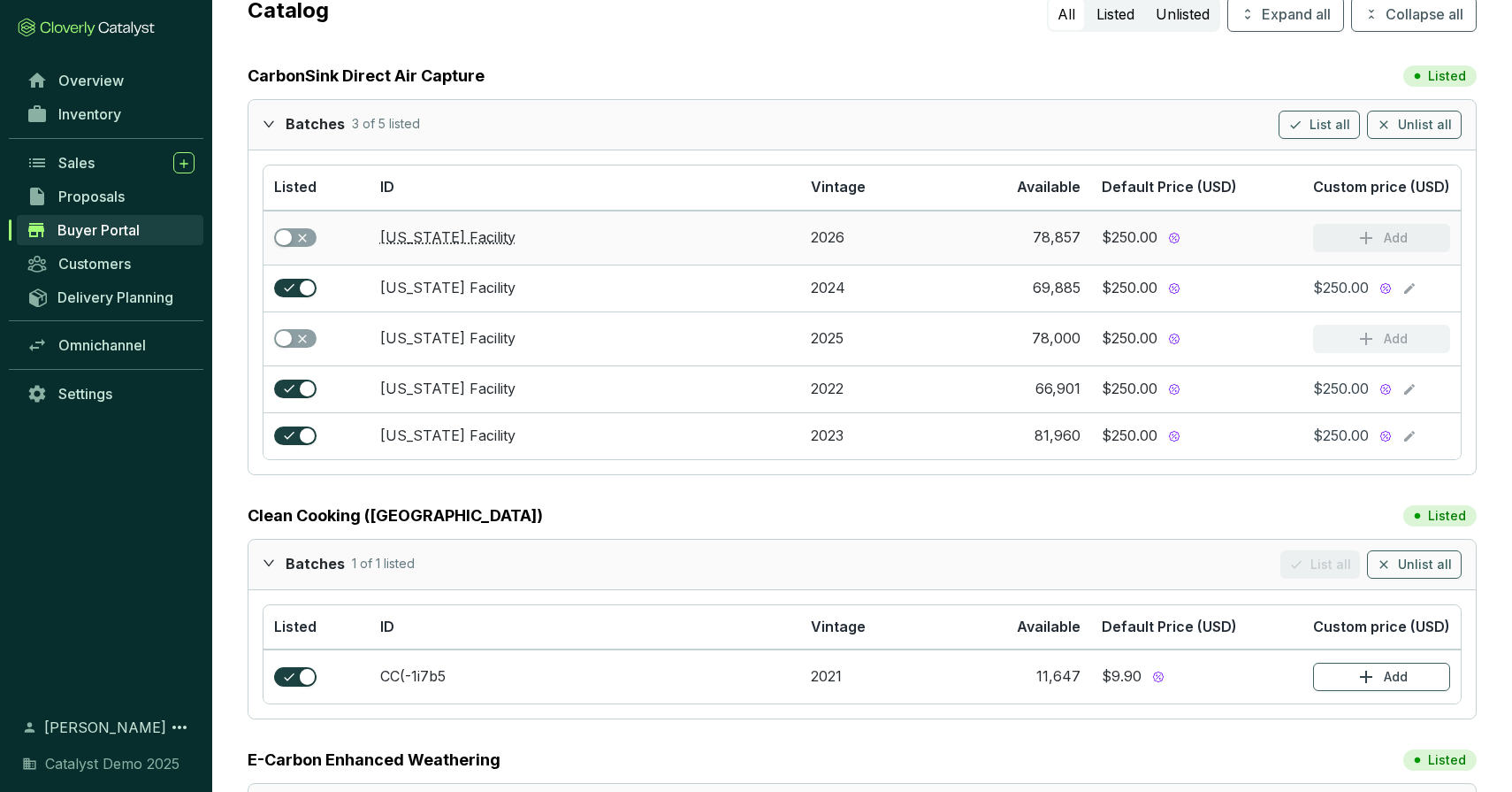
scroll to position [201, 0]
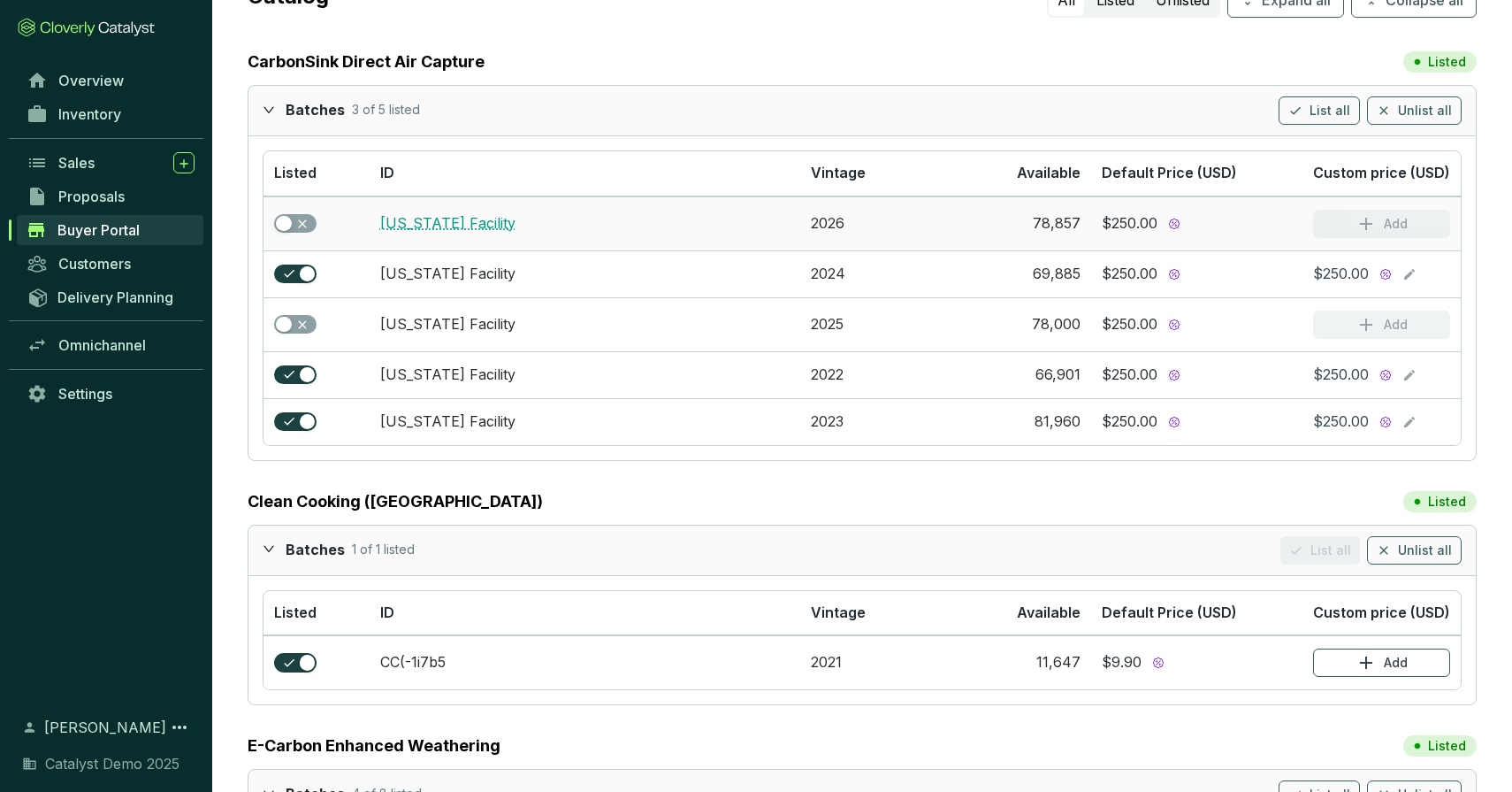
click at [442, 229] on link "[US_STATE] Facility" at bounding box center [447, 223] width 136 height 18
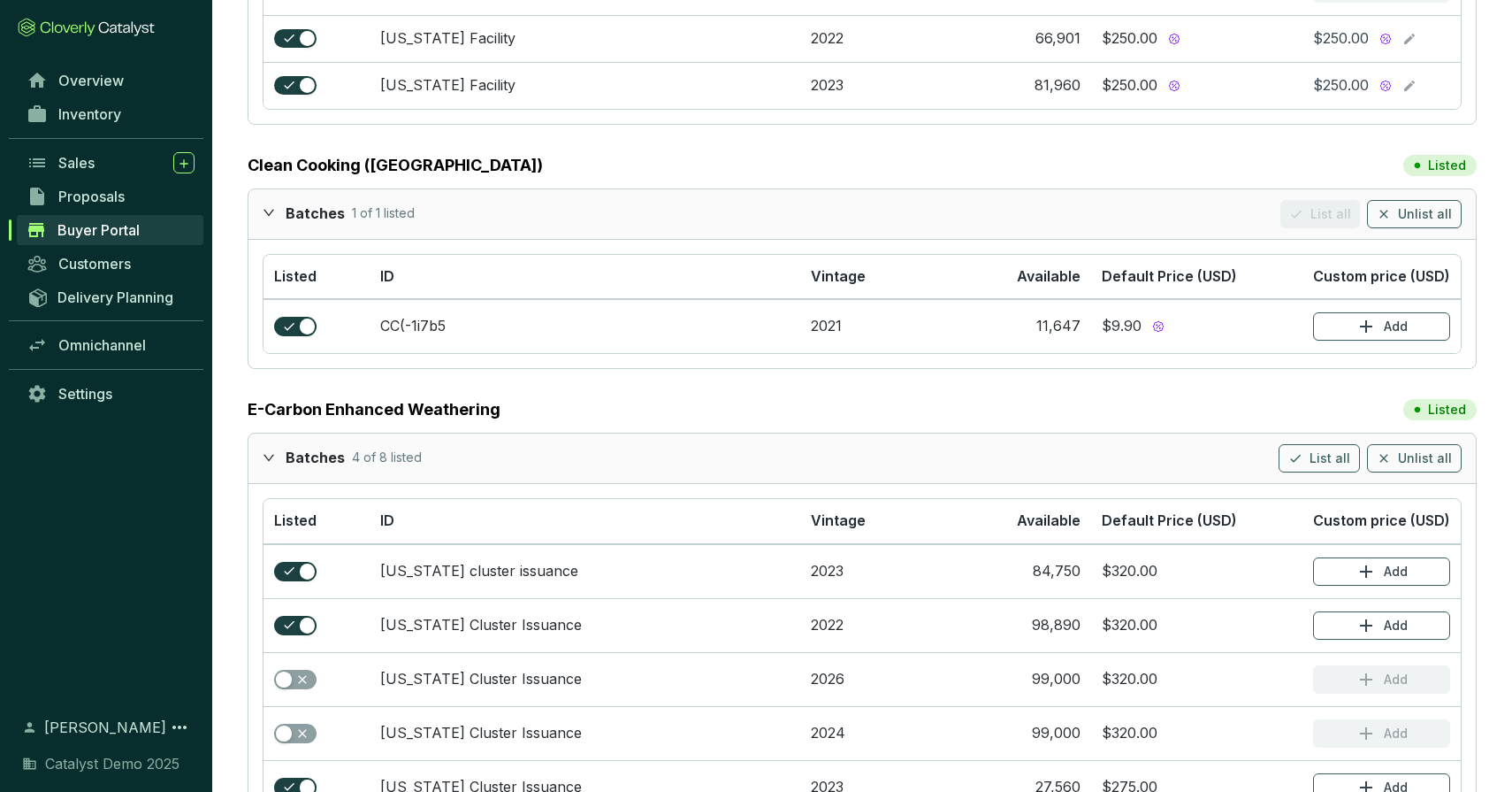
scroll to position [0, 0]
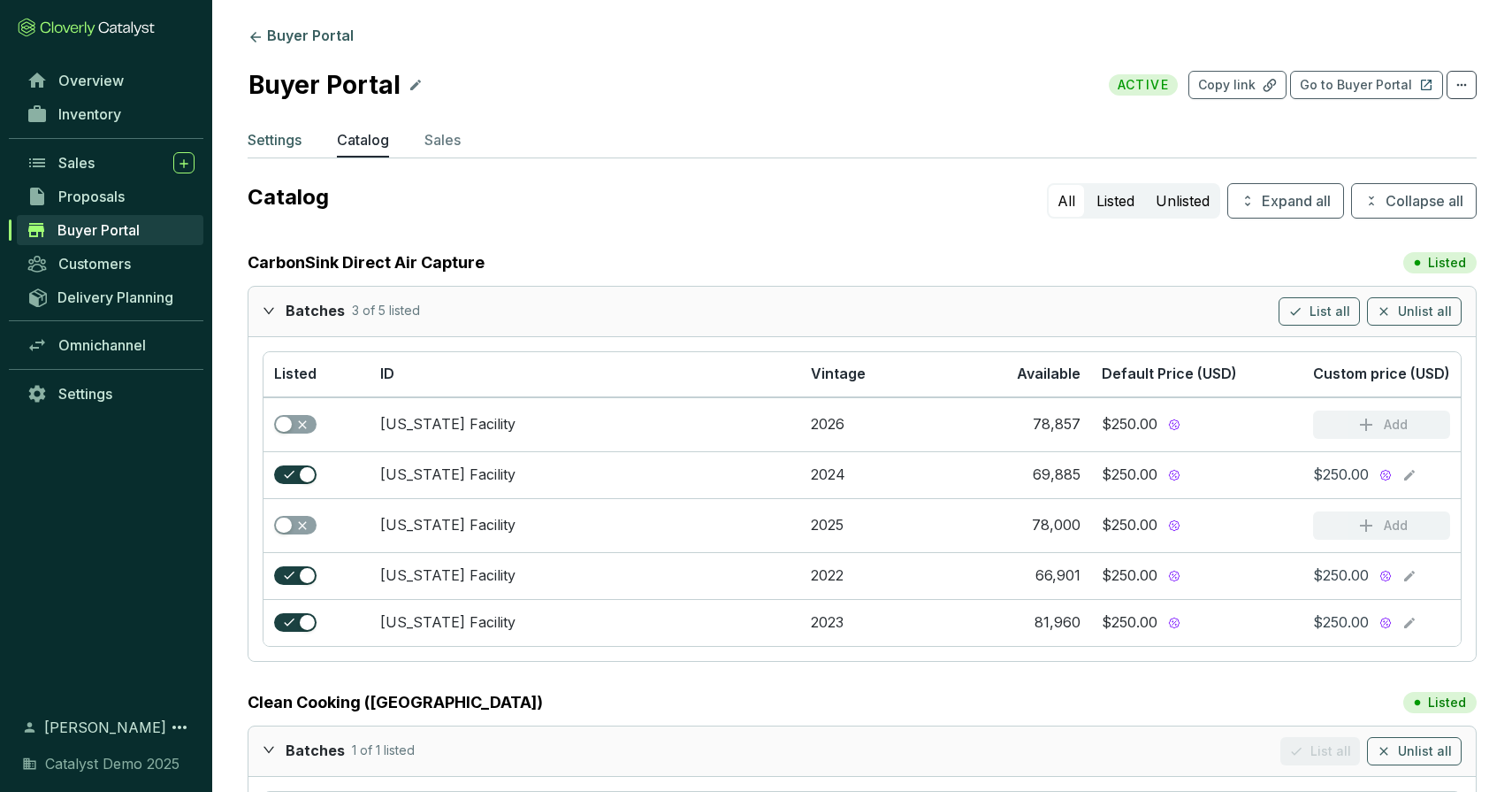
click at [262, 140] on p "Settings" at bounding box center [274, 139] width 54 height 21
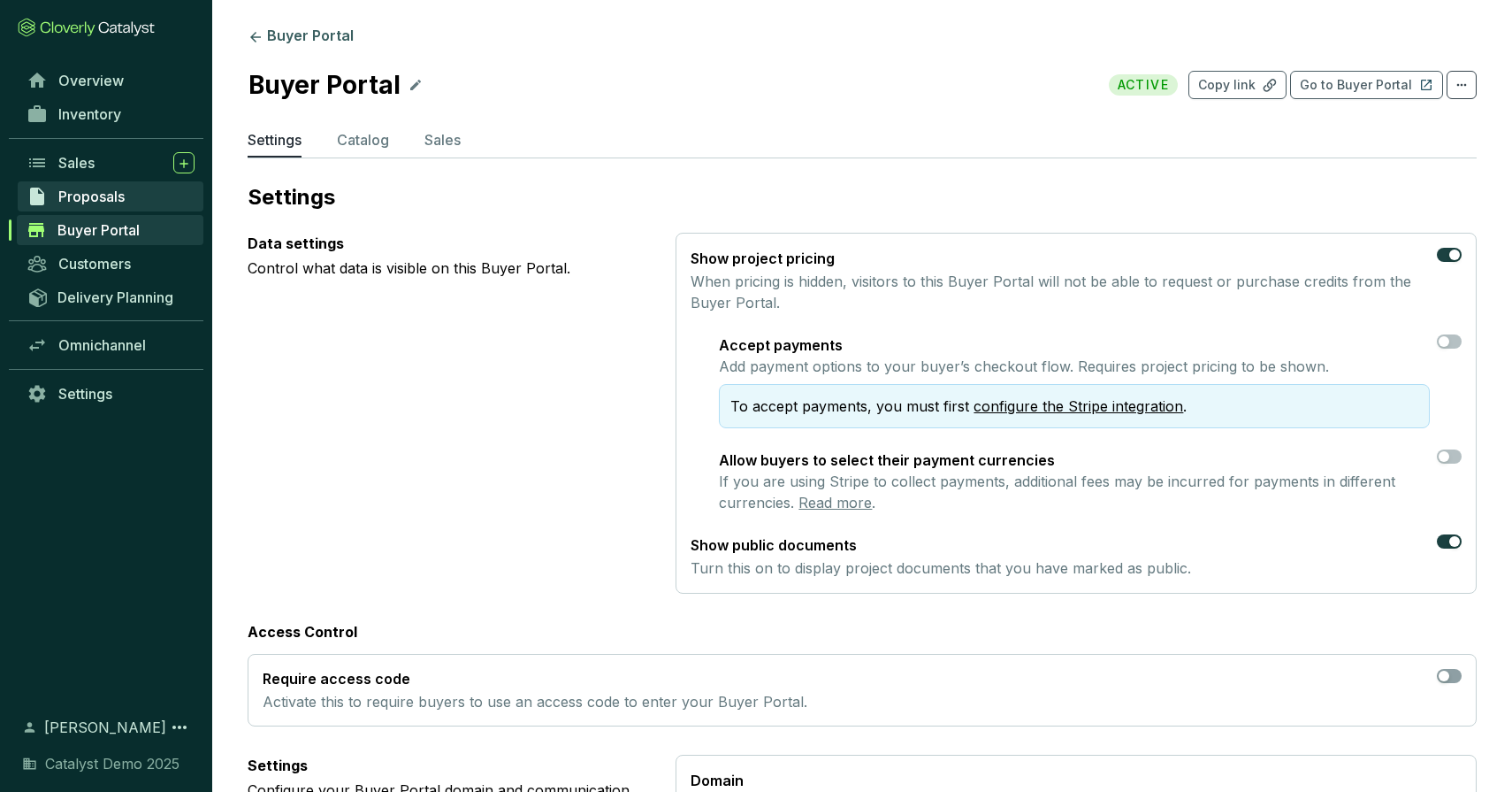
click at [101, 194] on span "Proposals" at bounding box center [92, 196] width 66 height 18
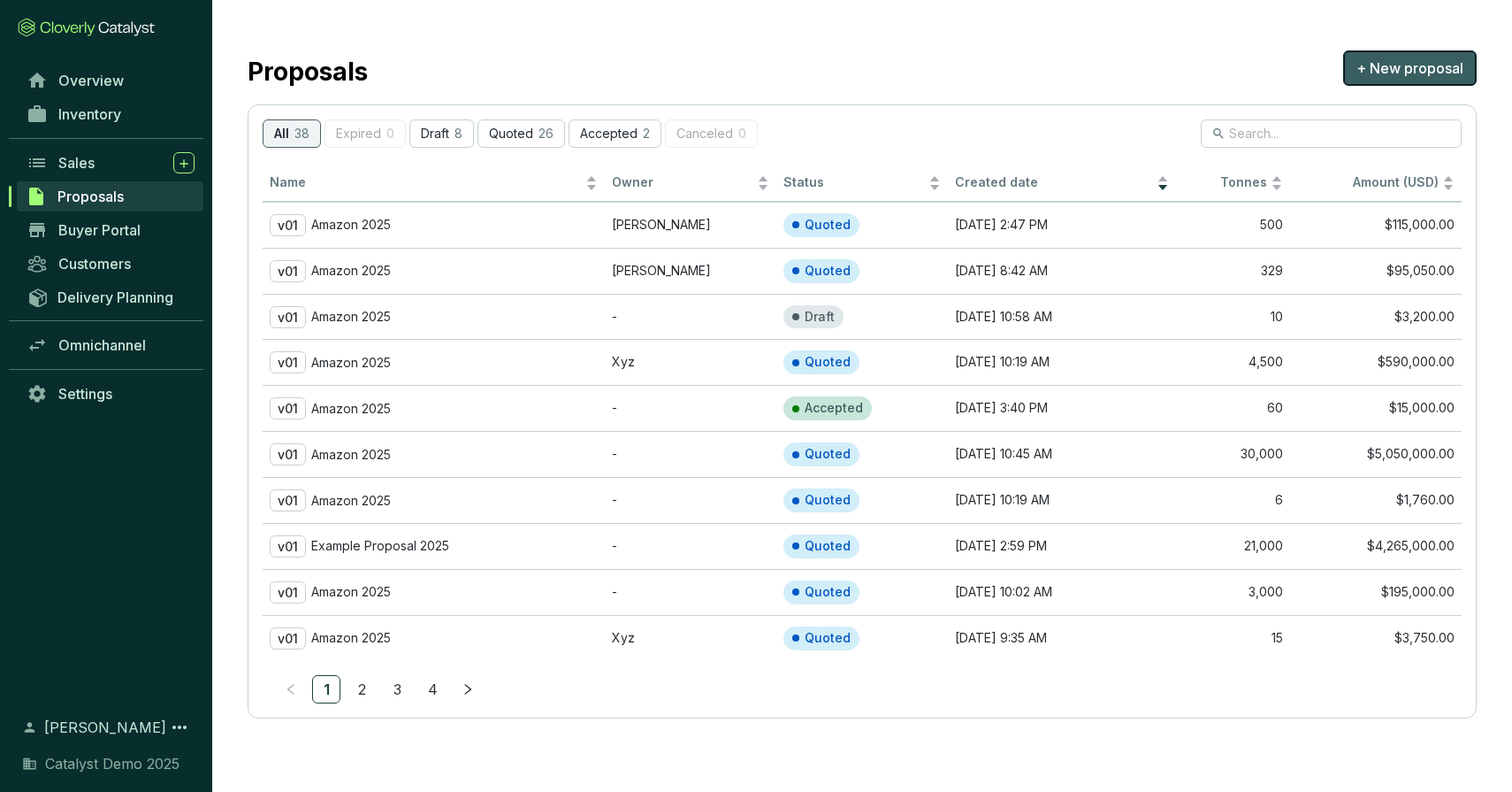
click at [1374, 66] on span "+ New proposal" at bounding box center [1411, 68] width 107 height 21
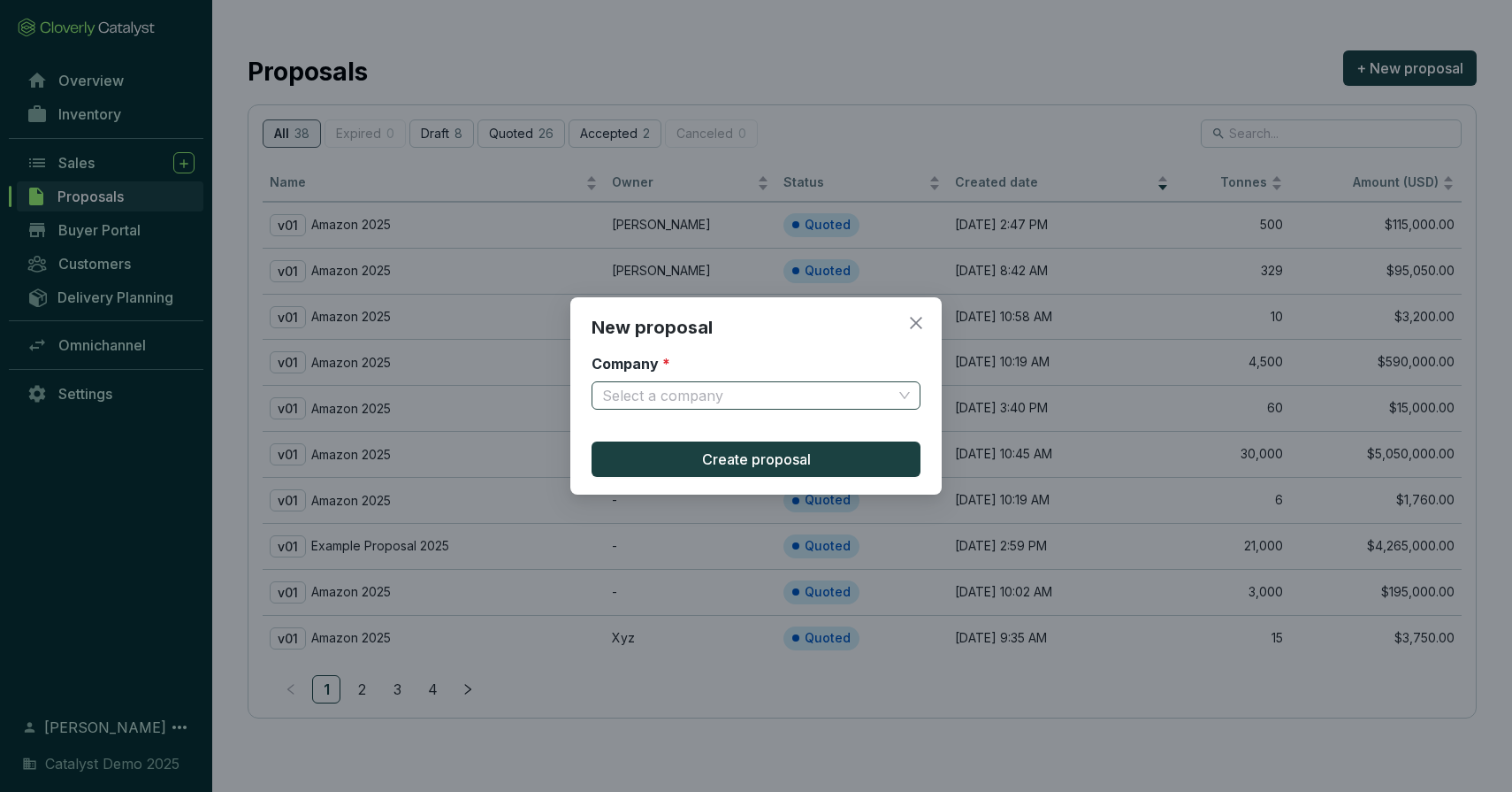
click at [742, 399] on input "Company *" at bounding box center [748, 395] width 291 height 26
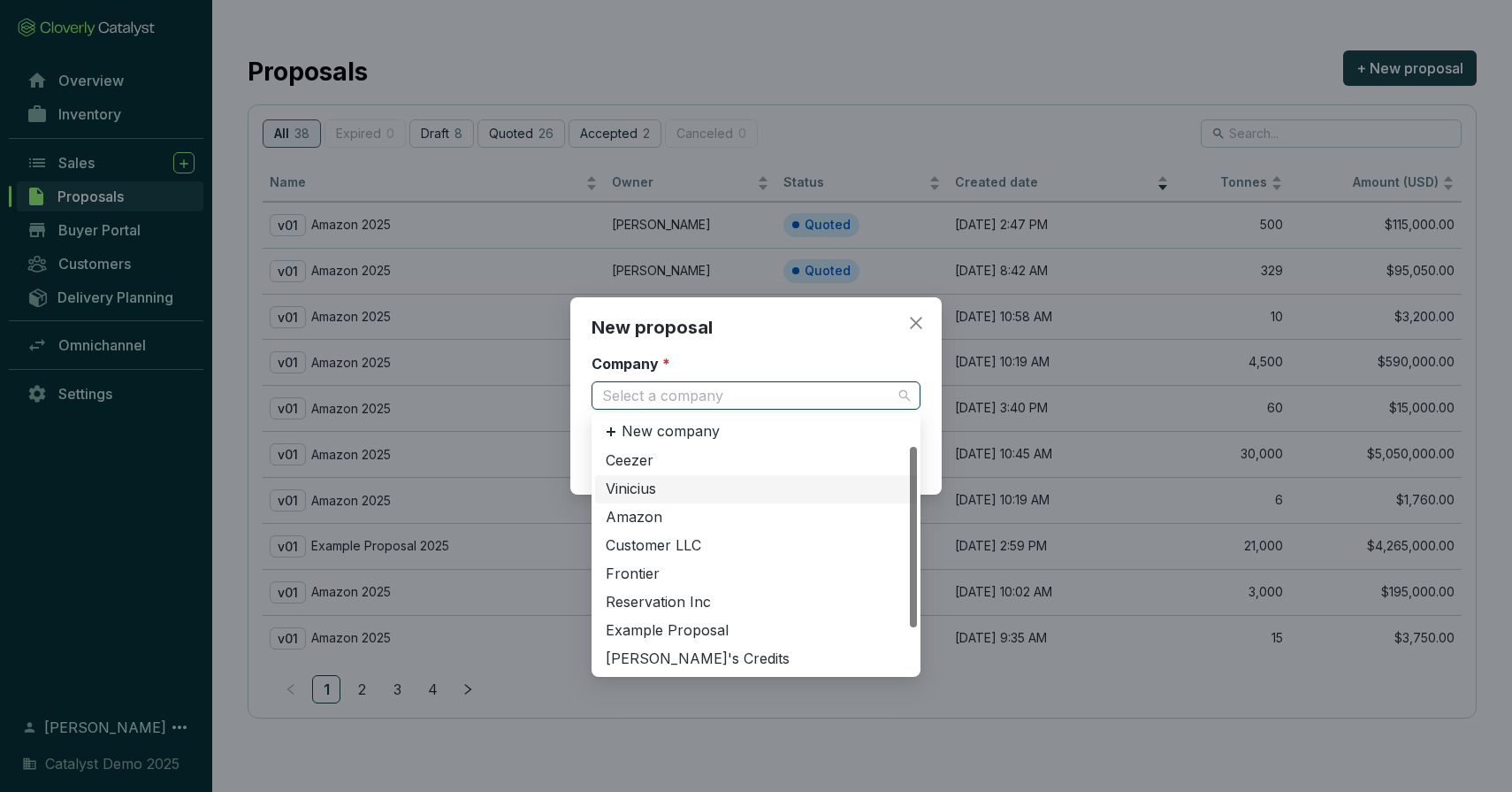
click at [663, 483] on div "Vinicius" at bounding box center [756, 490] width 300 height 20
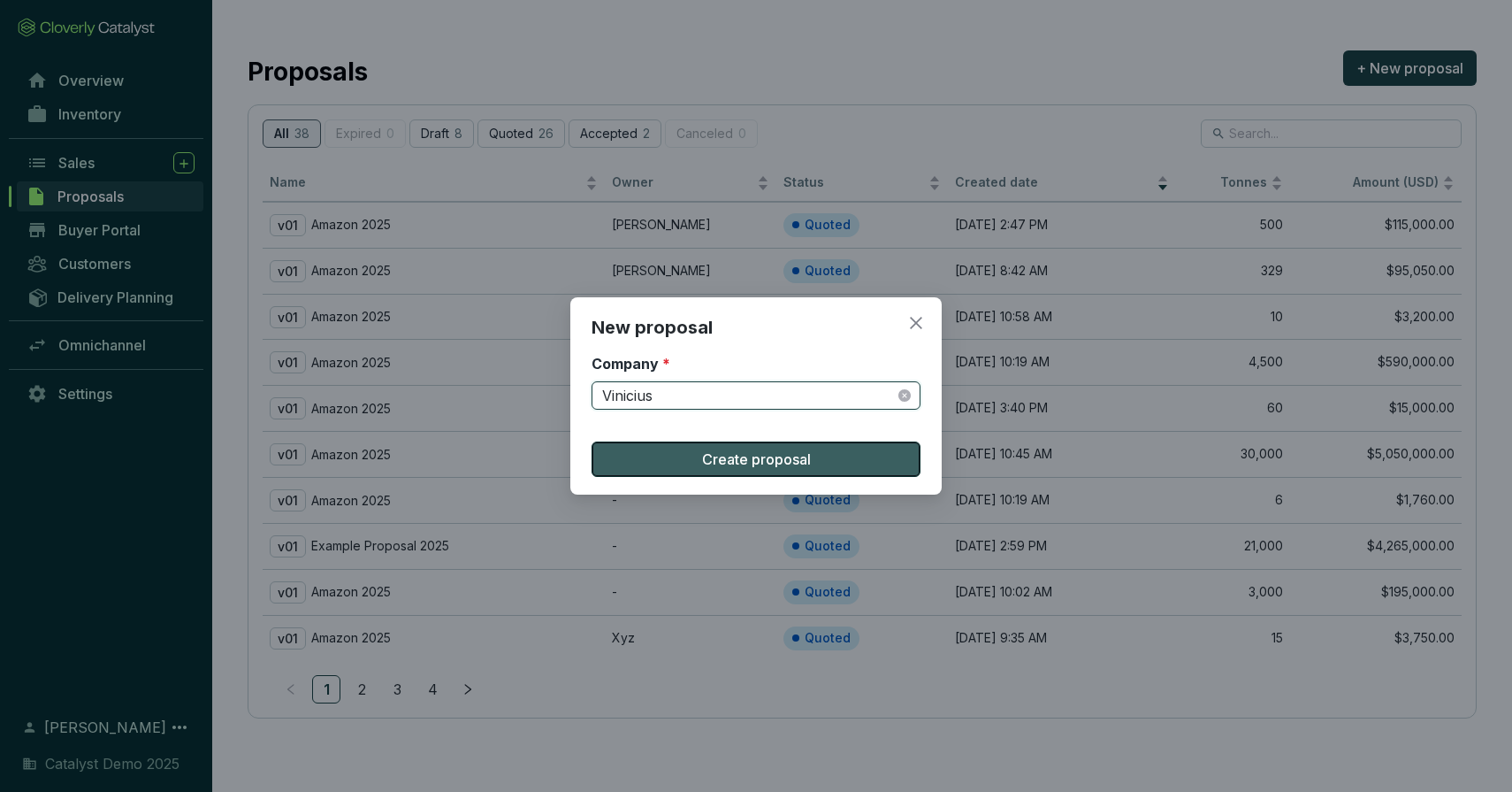
click at [739, 455] on span "Create proposal" at bounding box center [756, 459] width 109 height 21
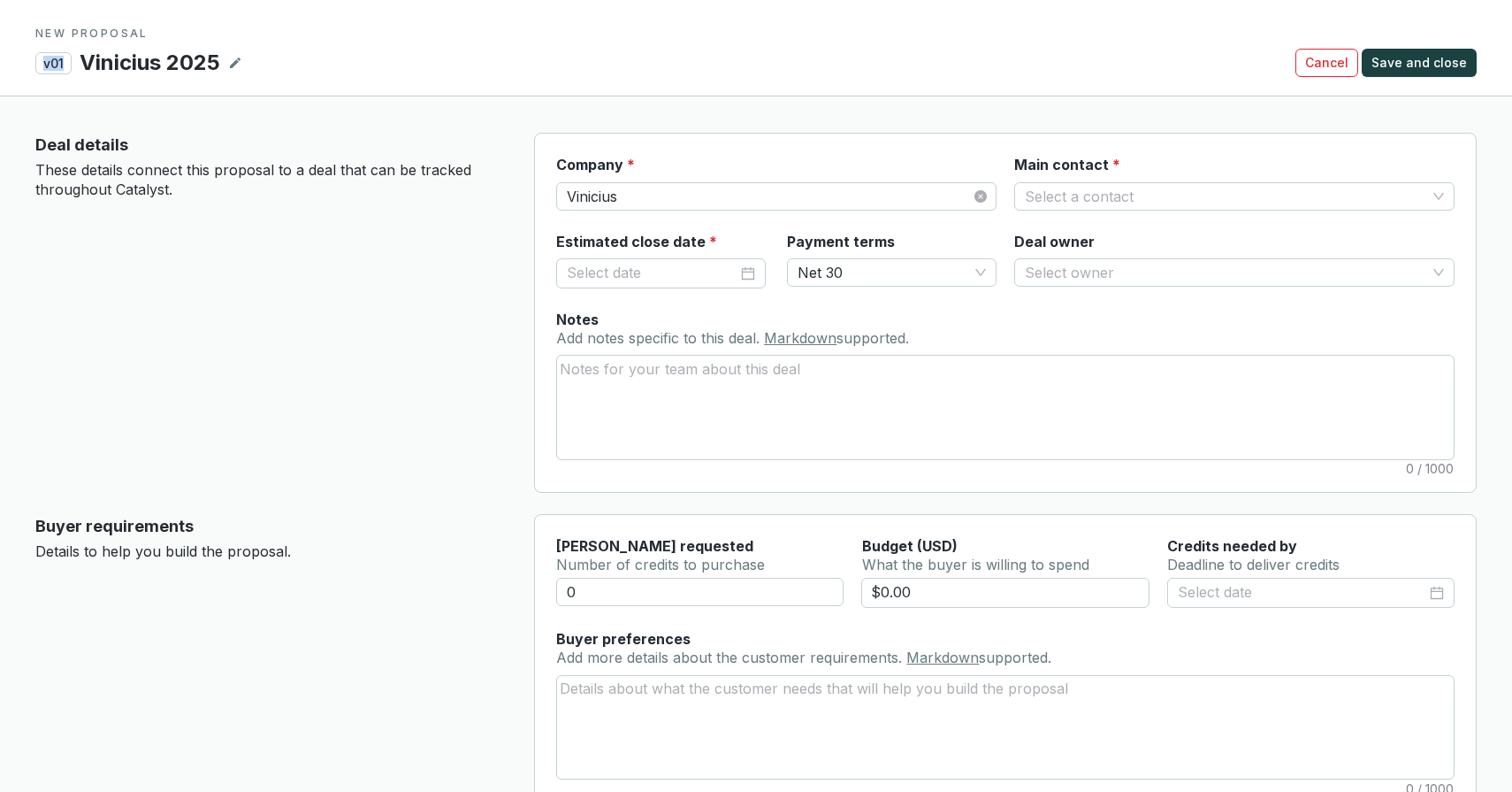
drag, startPoint x: 67, startPoint y: 65, endPoint x: 28, endPoint y: 58, distance: 39.6
click at [28, 58] on section "NEW PROPOSAL v01 Vinicius 2025 Cancel Save and close" at bounding box center [756, 48] width 1512 height 97
click at [352, 272] on div "Deal details These details connect this proposal to a deal that can be tracked …" at bounding box center [270, 312] width 471 height 360
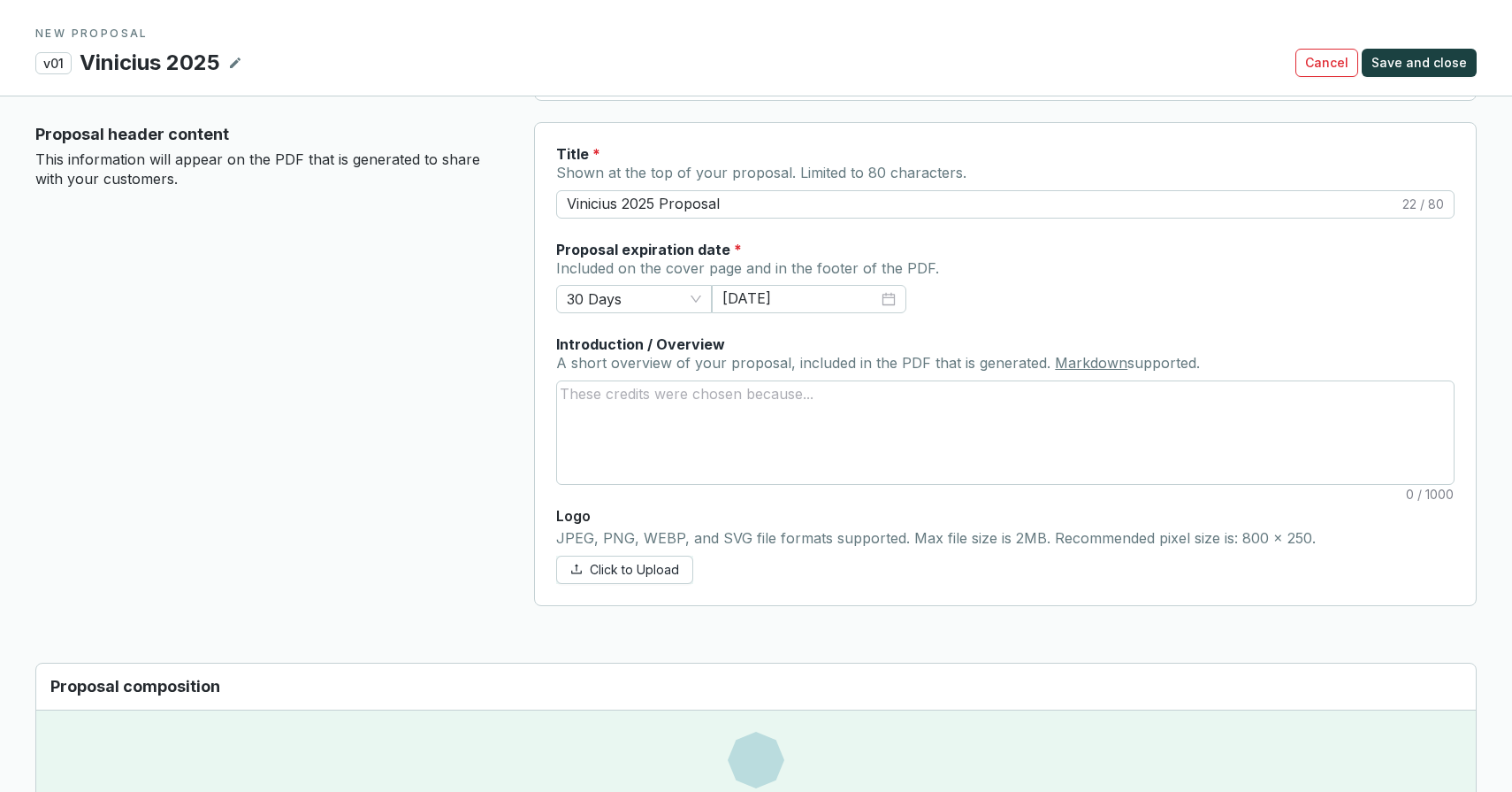
scroll to position [709, 0]
click at [663, 300] on span "30 Days" at bounding box center [635, 301] width 135 height 26
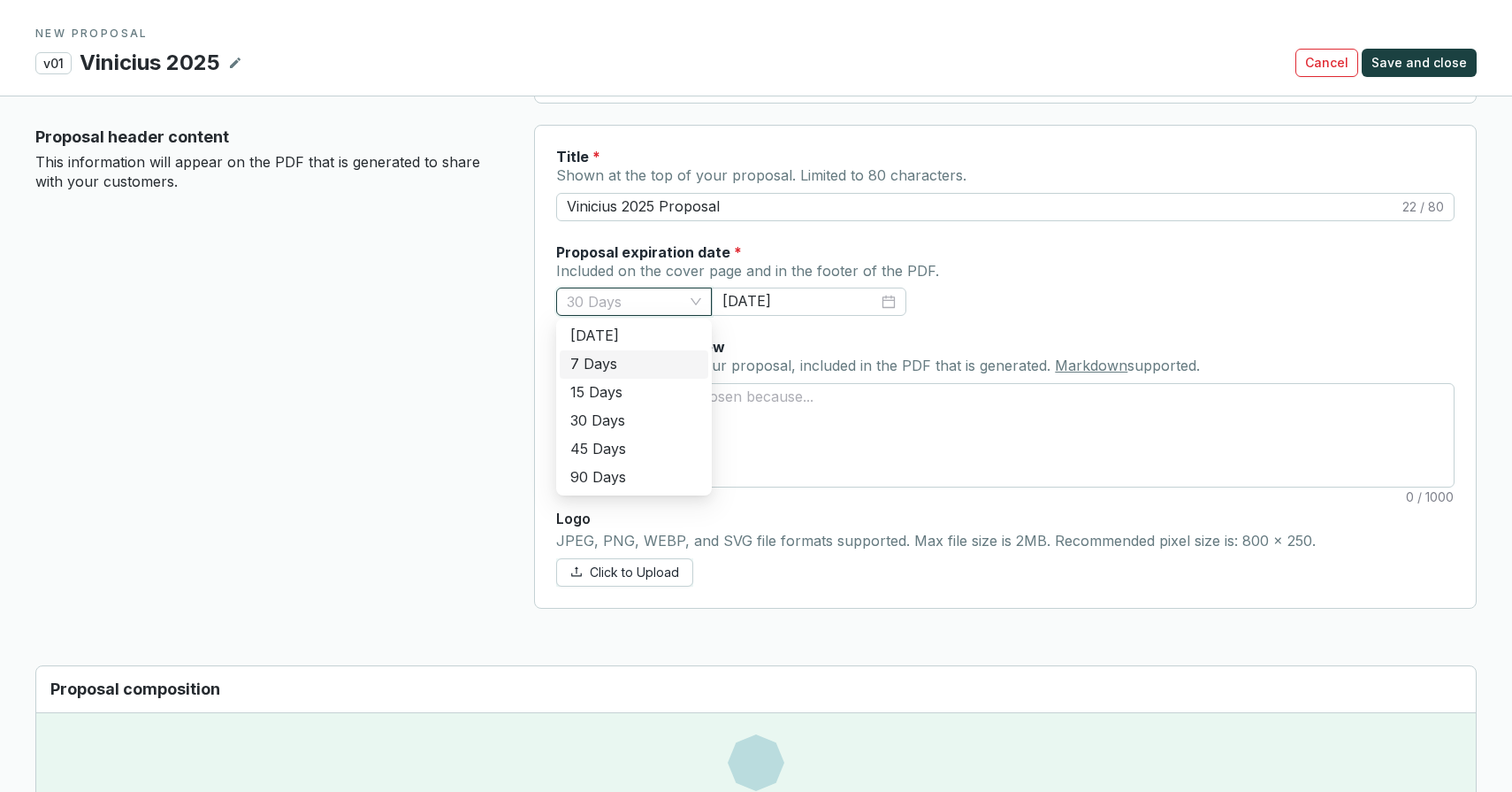
click at [434, 376] on div "Proposal header content This information will appear on the PDF that is generat…" at bounding box center [270, 367] width 471 height 484
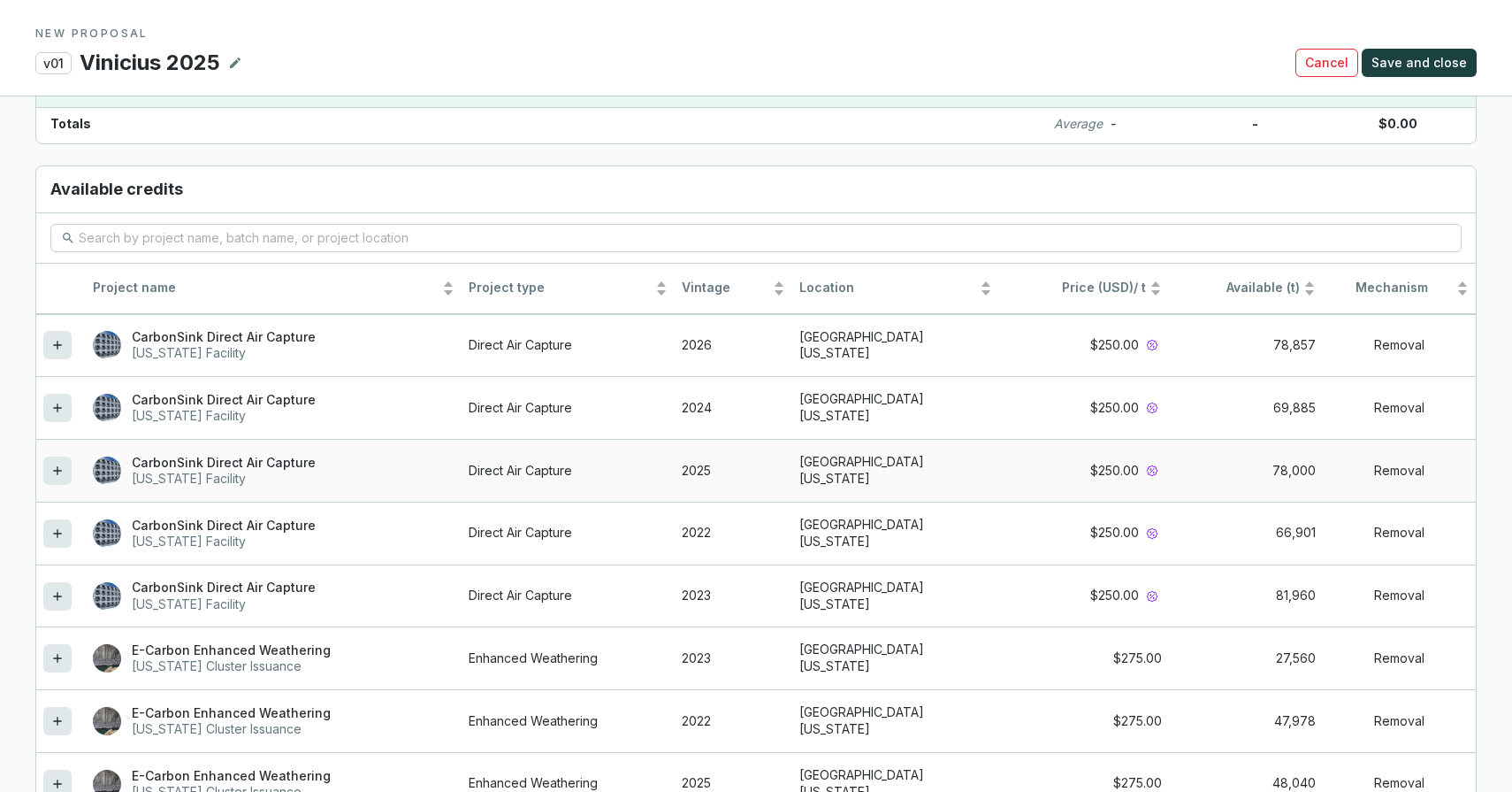
scroll to position [1491, 0]
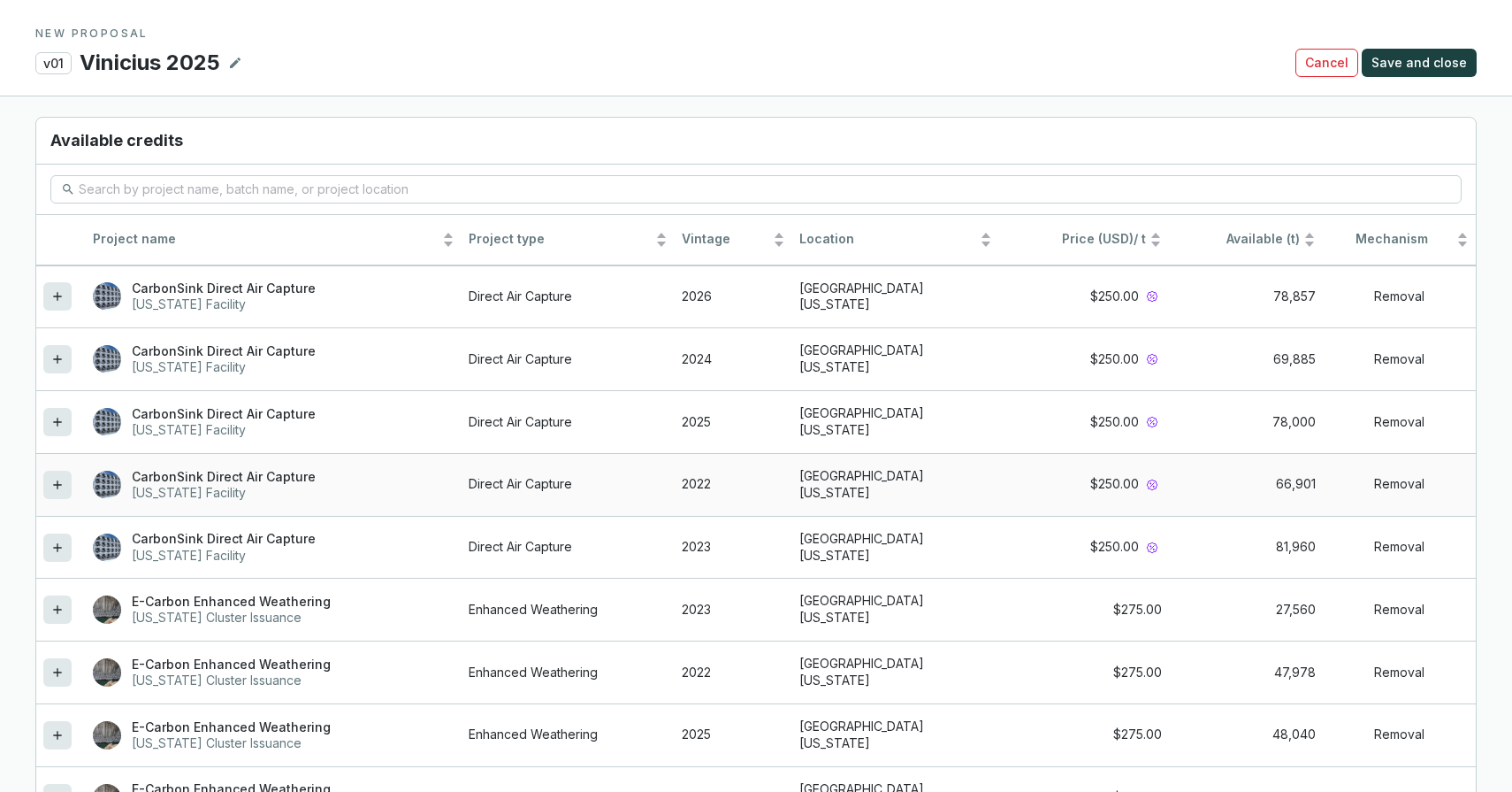
drag, startPoint x: 53, startPoint y: 477, endPoint x: 82, endPoint y: 463, distance: 32.2
click at [53, 477] on icon at bounding box center [58, 485] width 15 height 21
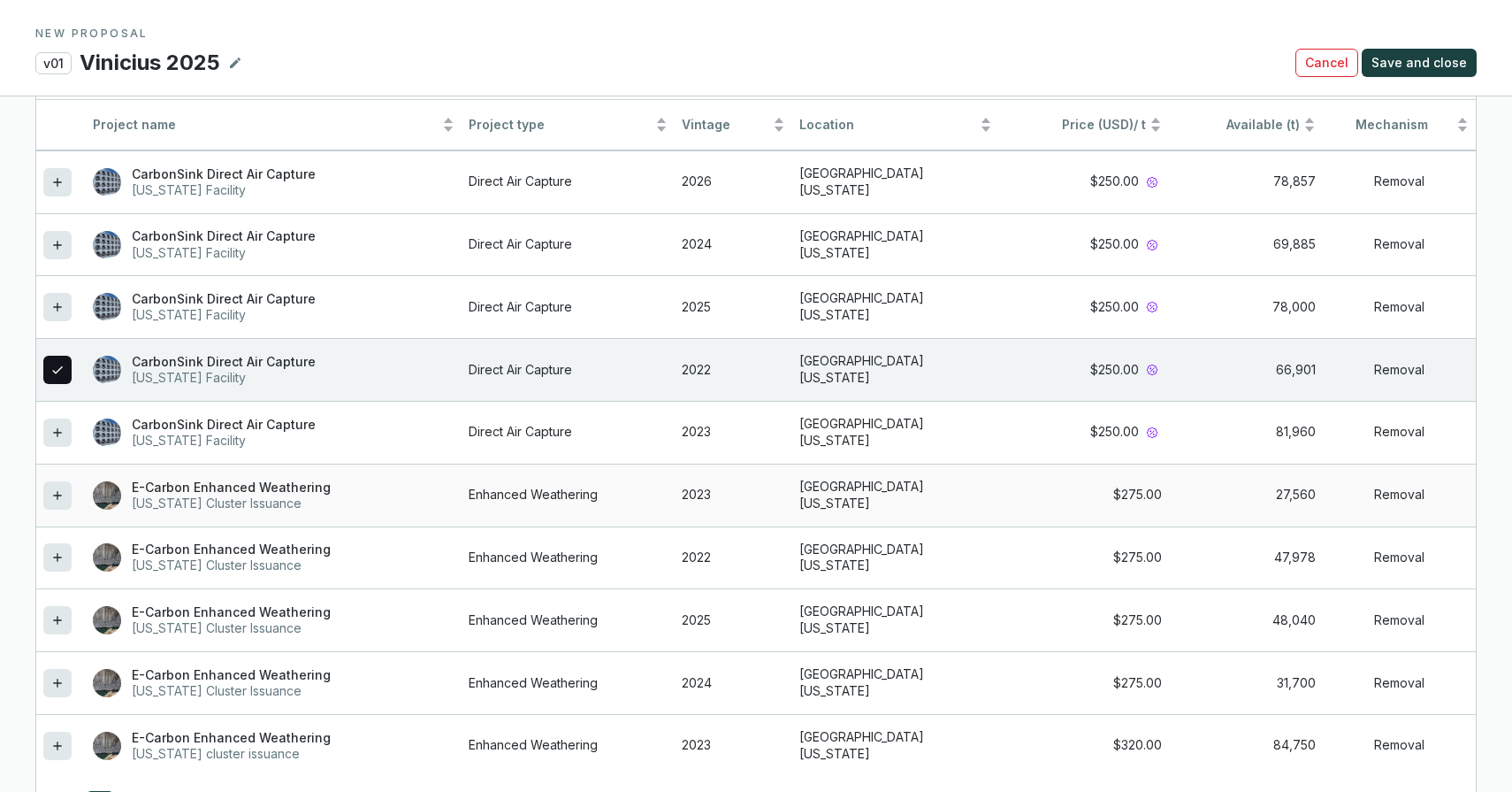
scroll to position [1649, 0]
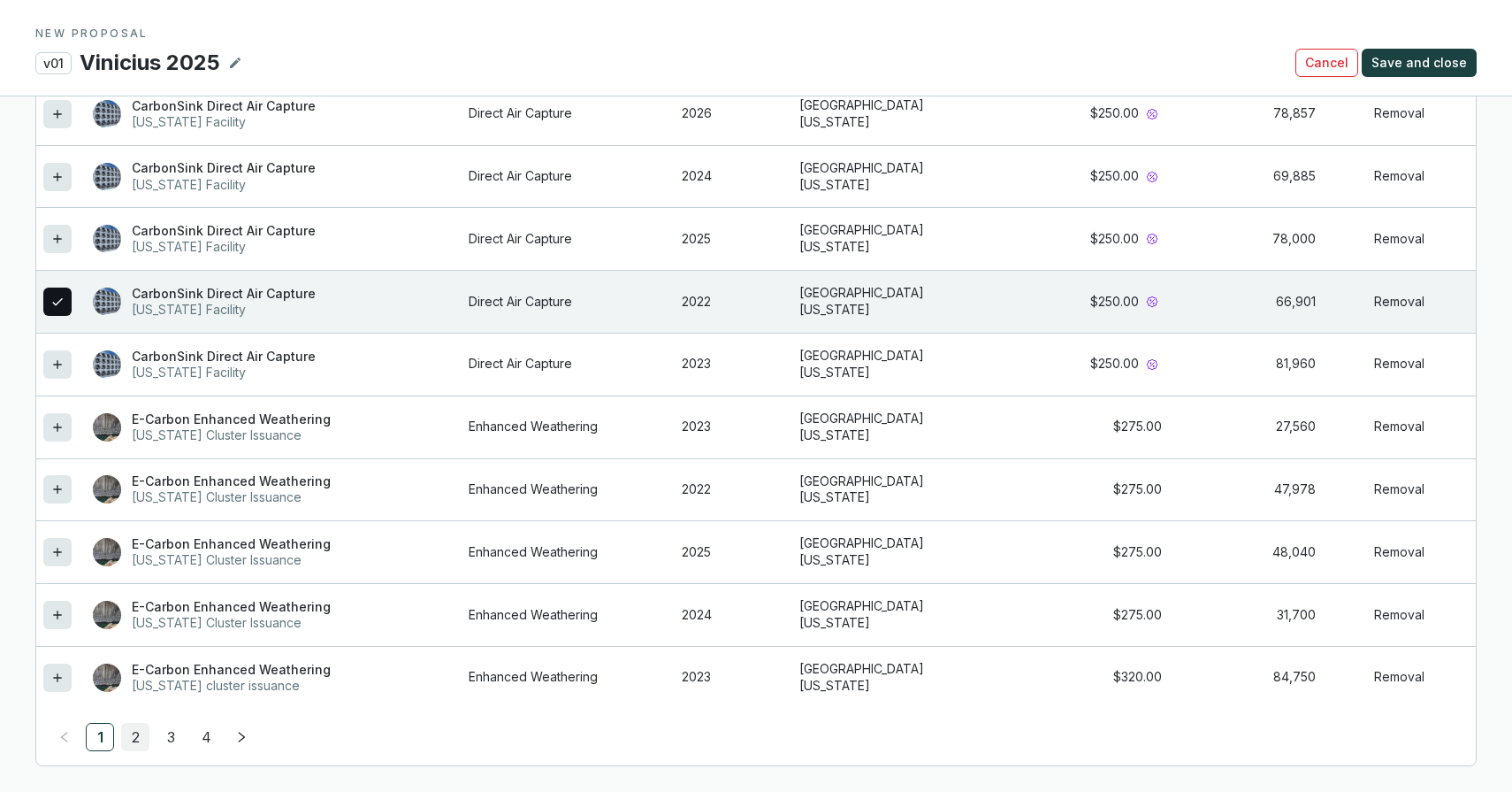
click at [135, 728] on link "2" at bounding box center [135, 736] width 26 height 26
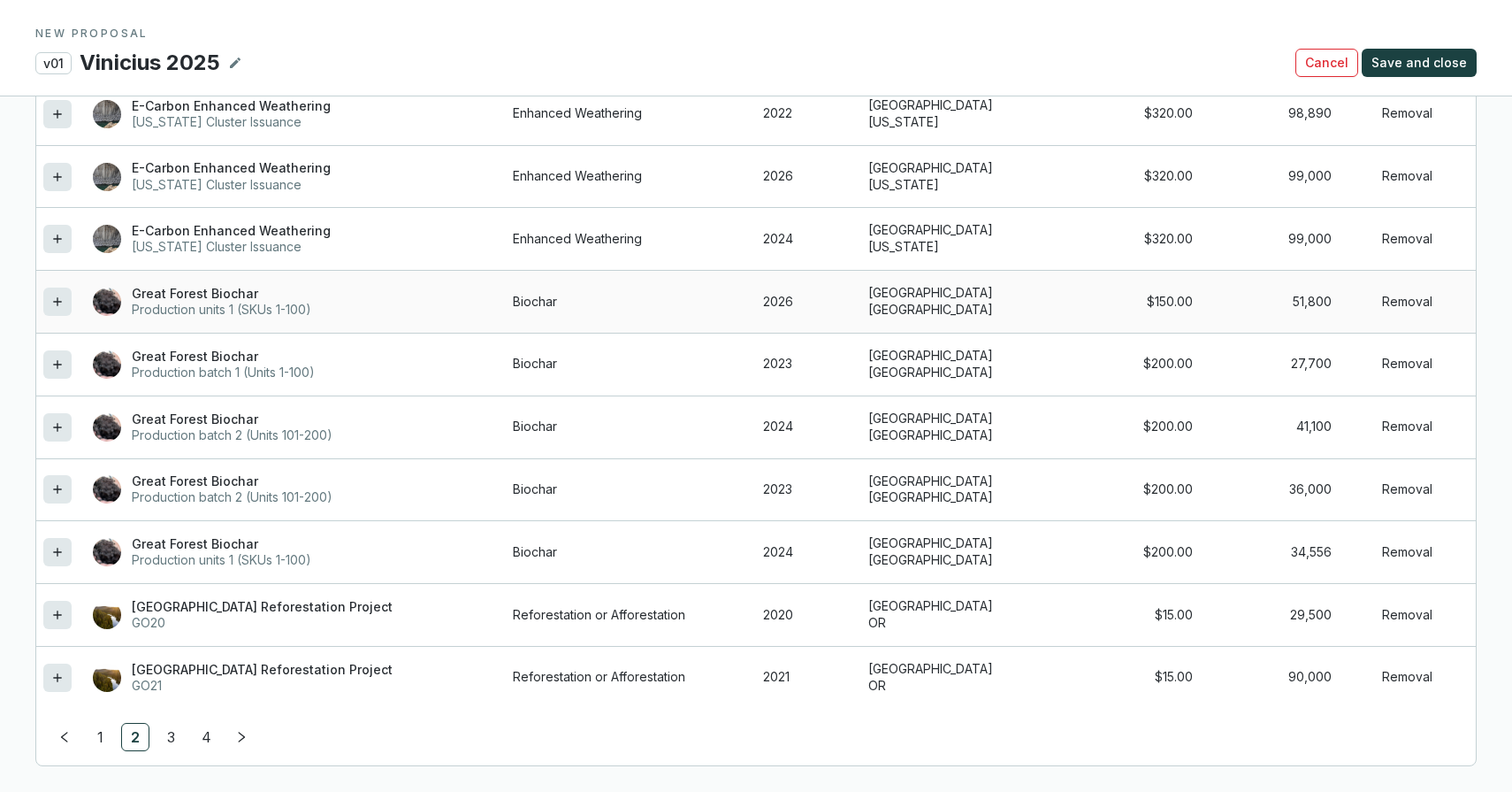
click at [66, 302] on div at bounding box center [57, 301] width 28 height 28
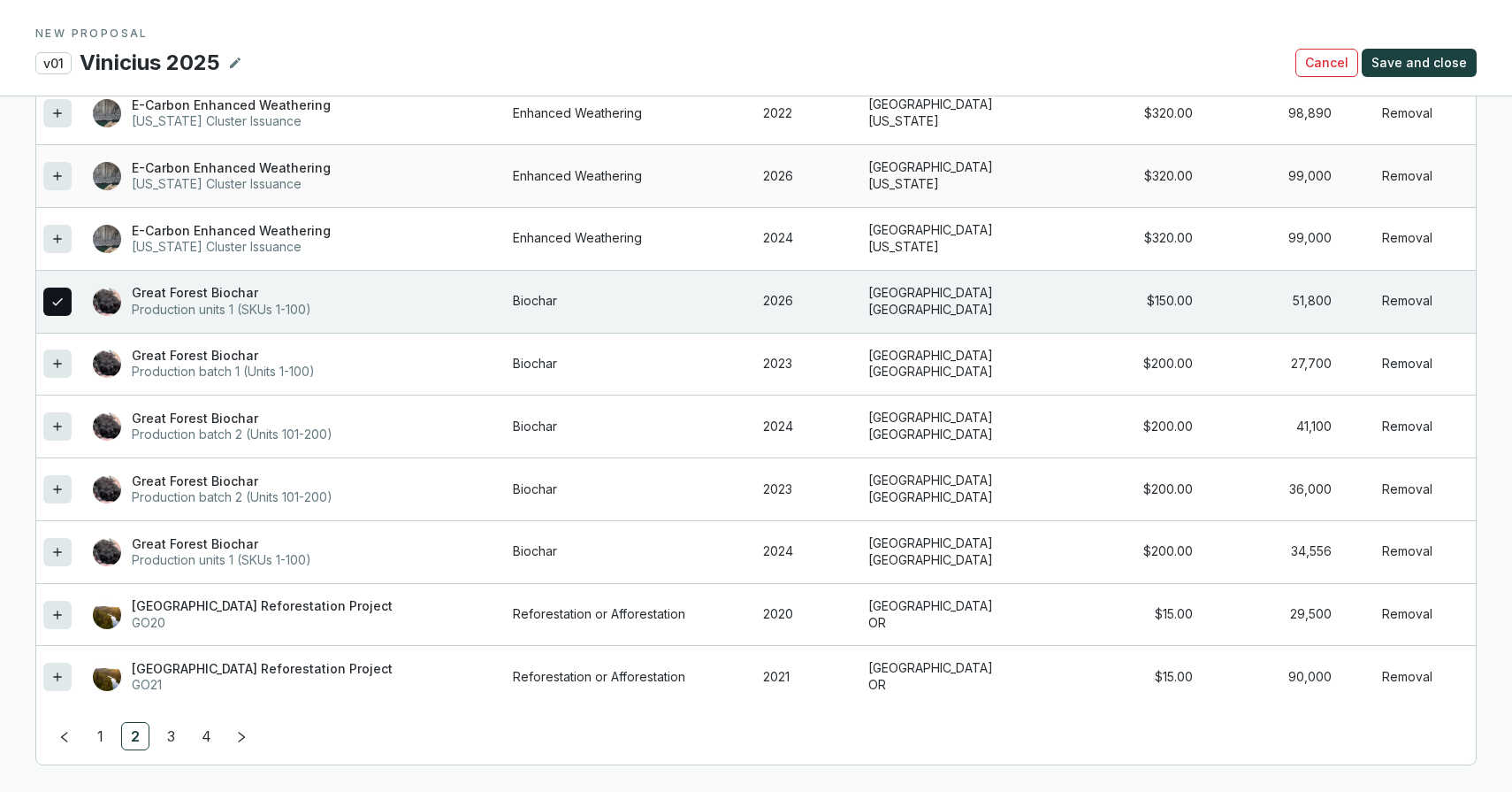
click at [51, 174] on icon at bounding box center [58, 177] width 15 height 21
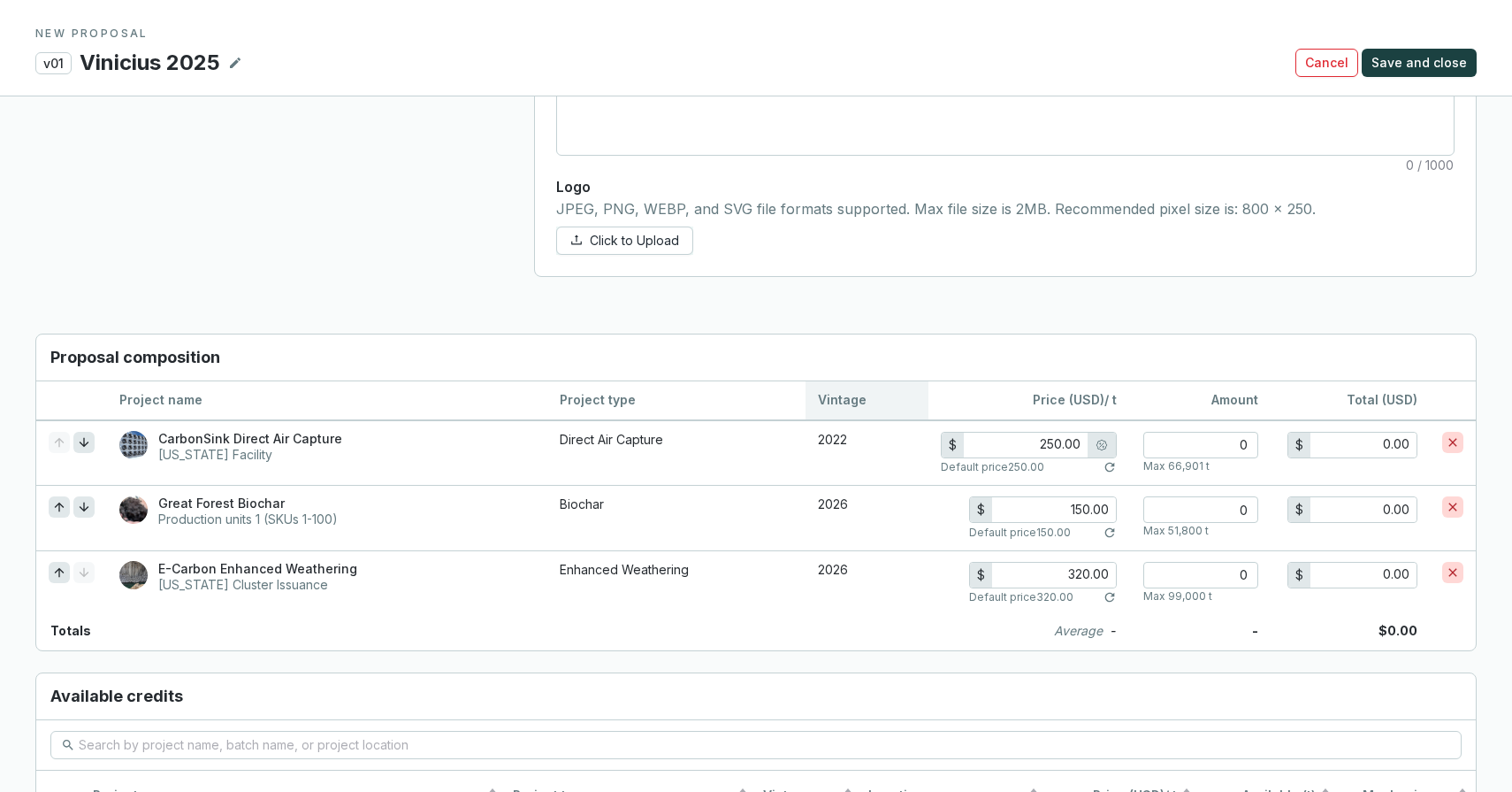
scroll to position [1039, 0]
click at [1185, 441] on input "number" at bounding box center [1201, 447] width 115 height 26
click at [1244, 510] on input "number" at bounding box center [1201, 511] width 115 height 26
drag, startPoint x: 1209, startPoint y: 530, endPoint x: 1167, endPoint y: 530, distance: 42.0
click at [1167, 530] on div "Max 51,800 t" at bounding box center [1201, 533] width 115 height 15
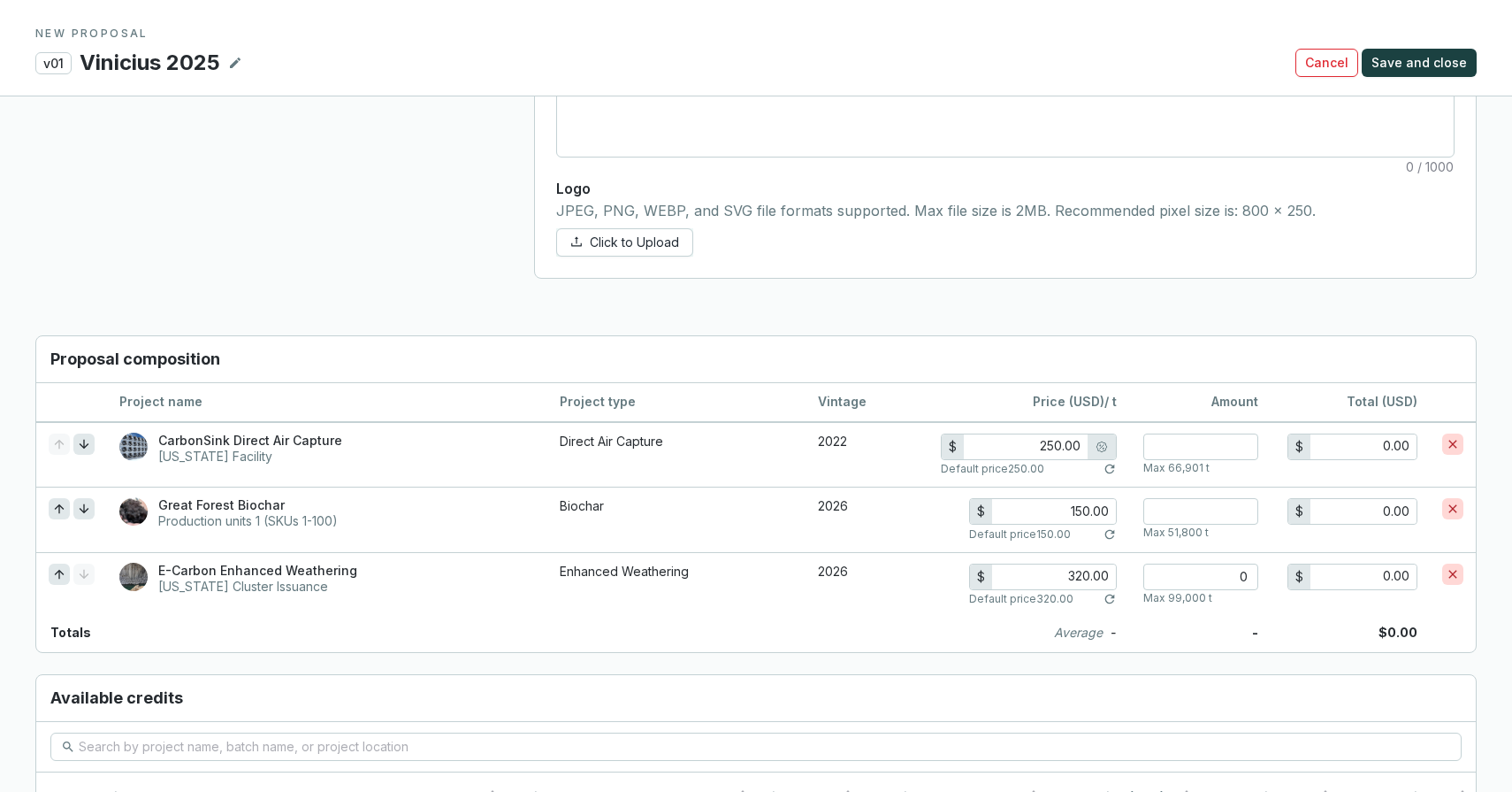
click at [1318, 58] on span "Cancel" at bounding box center [1327, 62] width 43 height 18
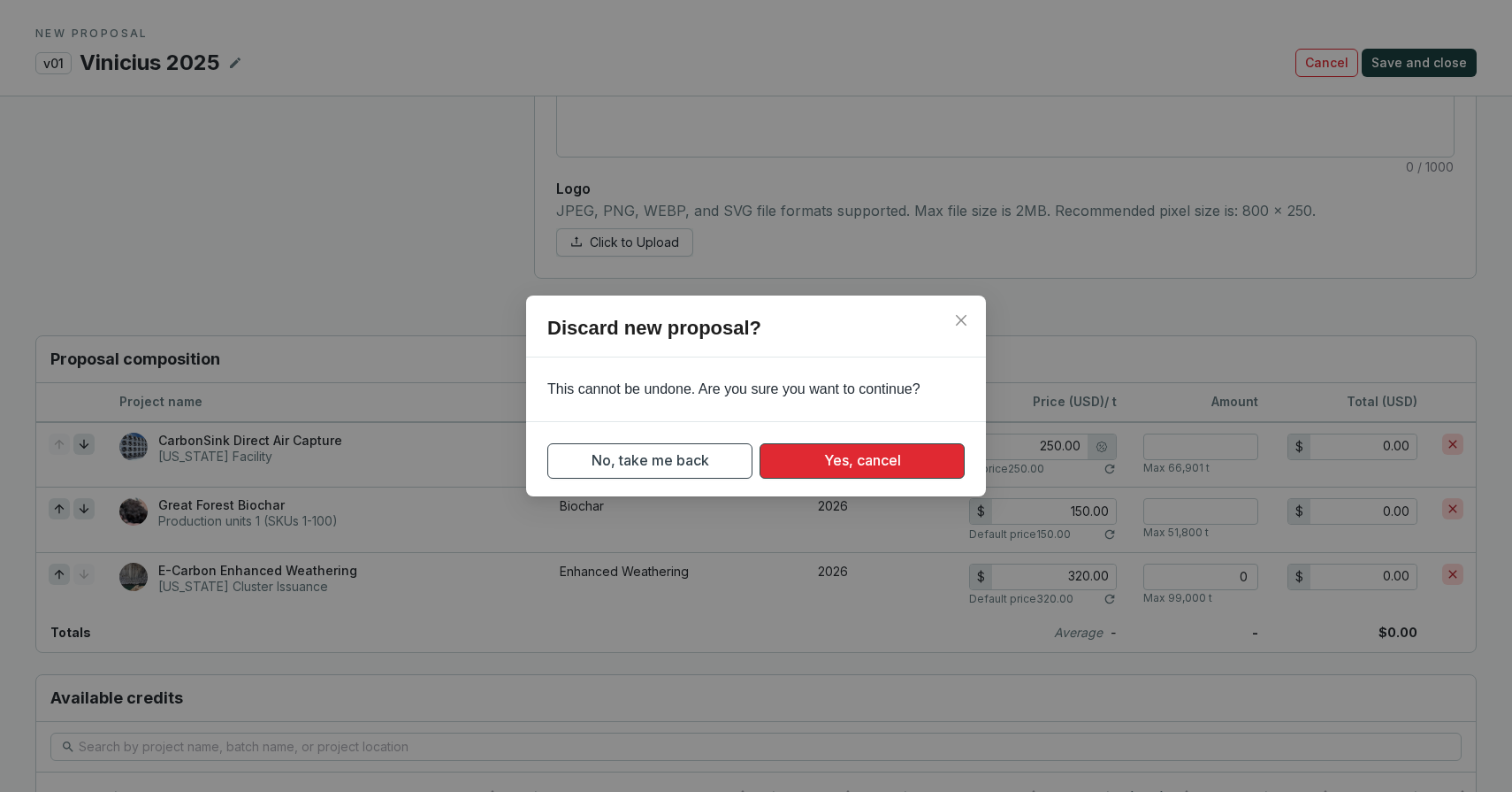
click at [920, 469] on button "Yes, cancel" at bounding box center [862, 461] width 205 height 35
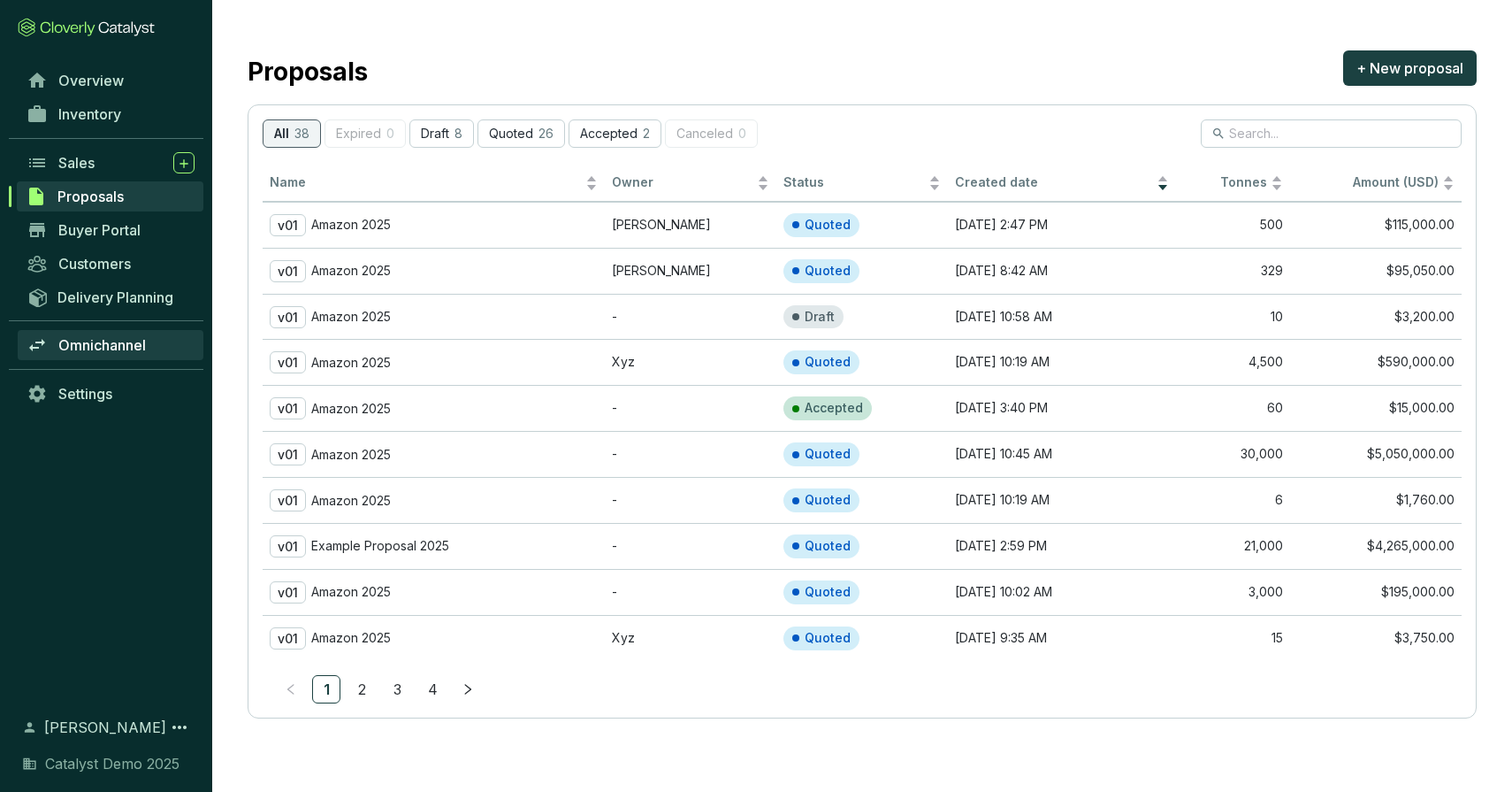
click at [97, 339] on span "Omnichannel" at bounding box center [102, 345] width 88 height 18
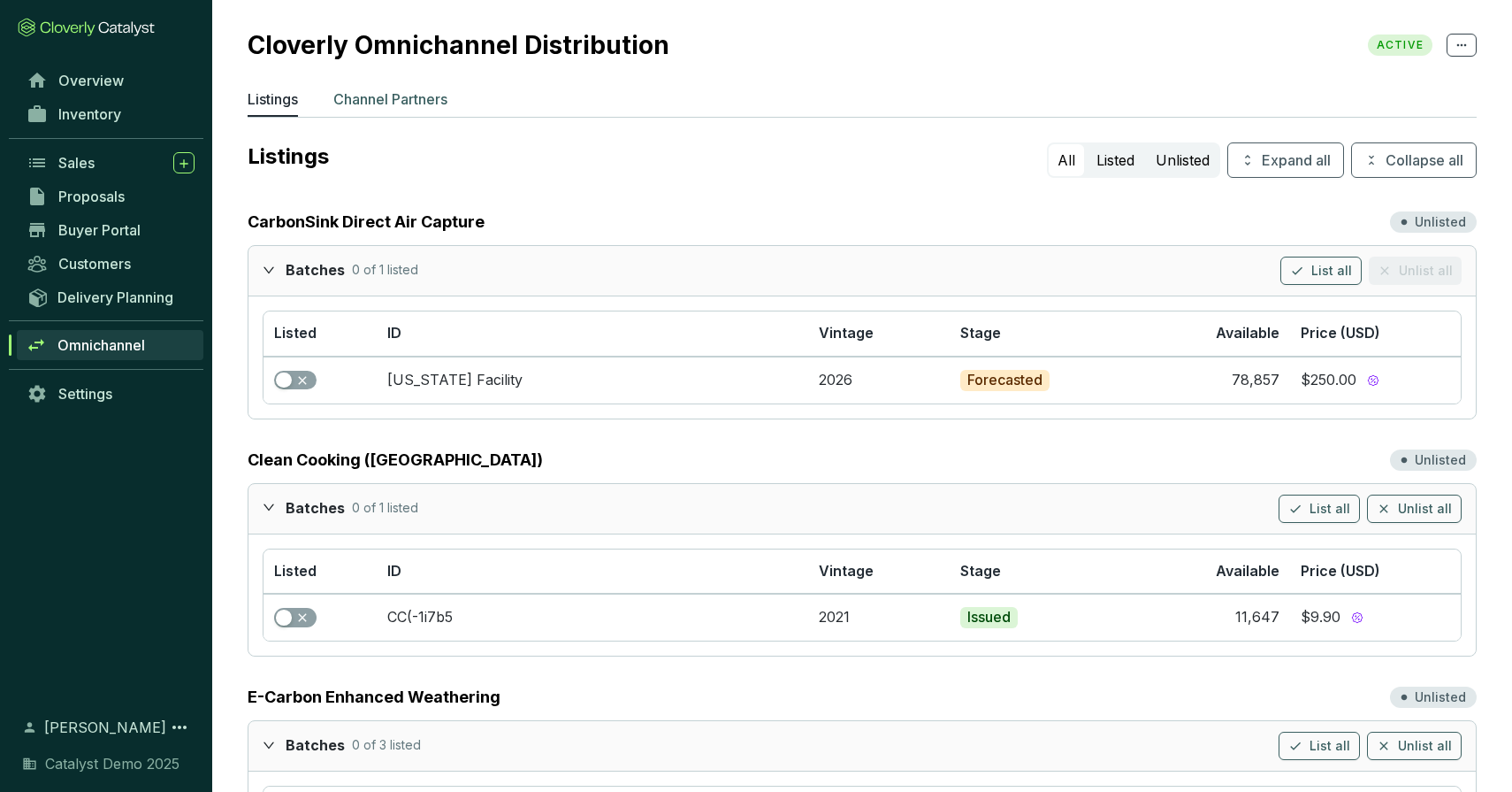
click at [428, 102] on p "Channel Partners" at bounding box center [390, 99] width 114 height 21
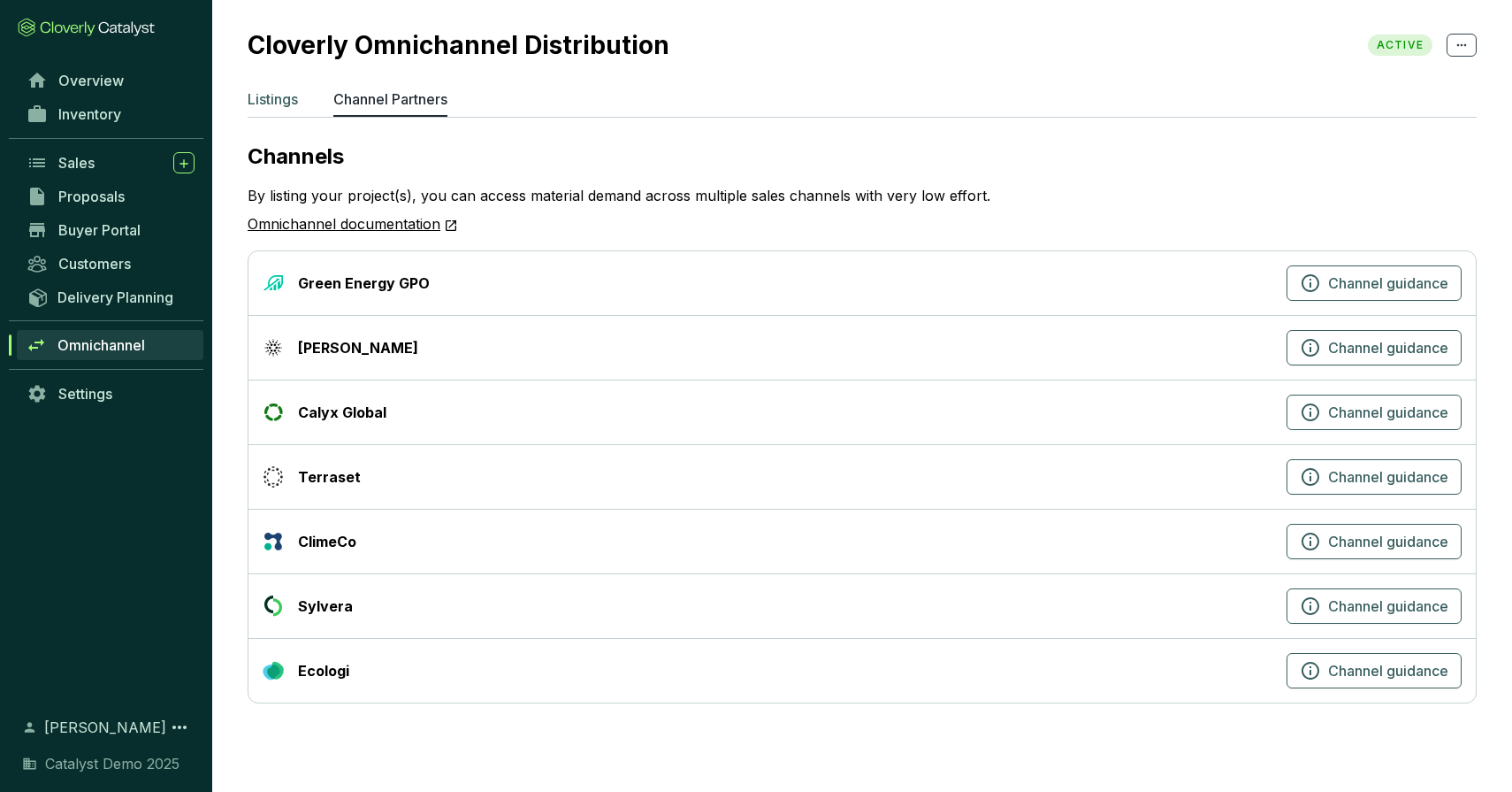
click at [283, 99] on p "Listings" at bounding box center [273, 99] width 51 height 21
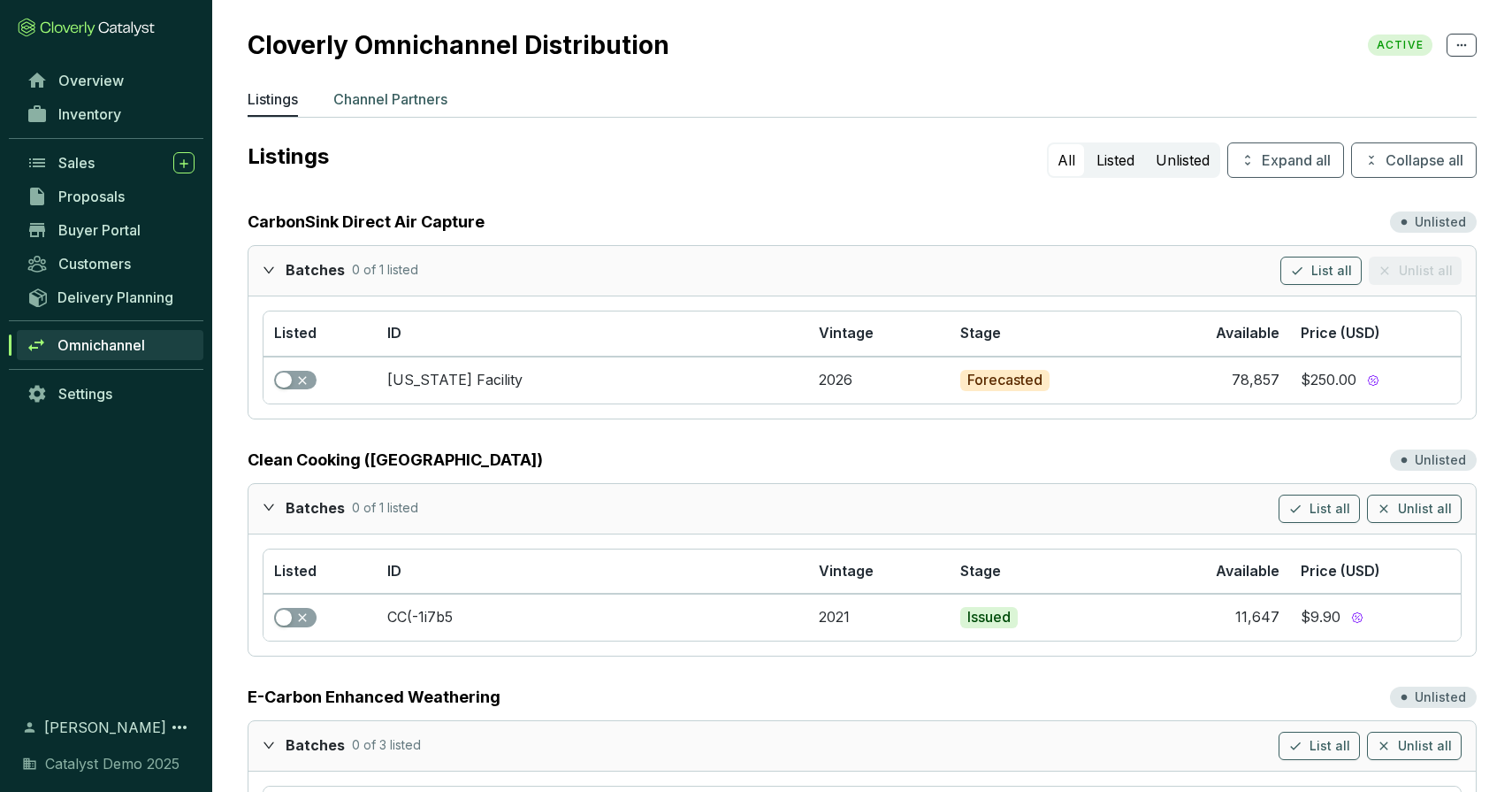
click at [419, 94] on p "Channel Partners" at bounding box center [390, 99] width 114 height 21
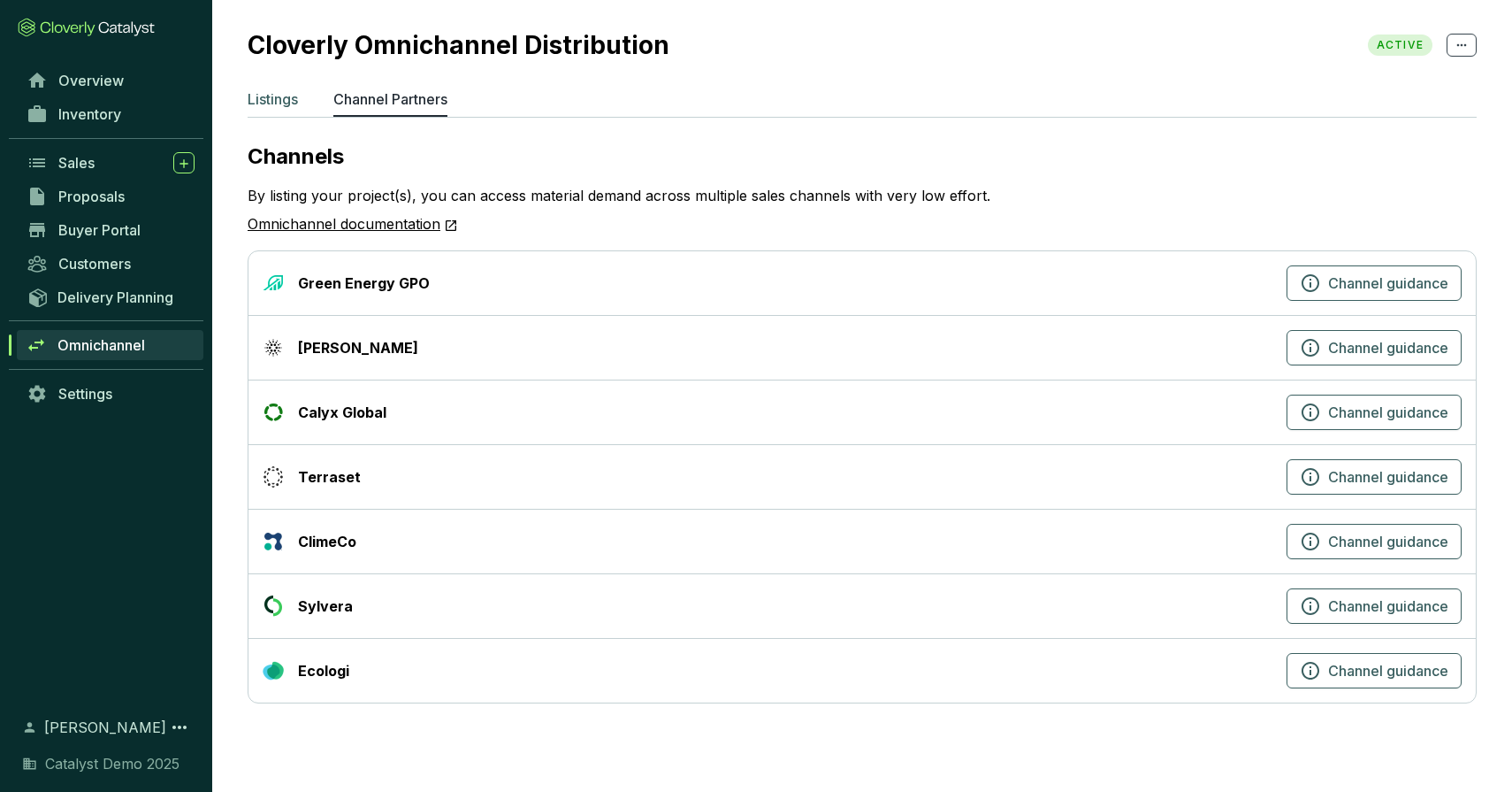
click at [269, 102] on p "Listings" at bounding box center [273, 99] width 51 height 21
